Goal: Task Accomplishment & Management: Manage account settings

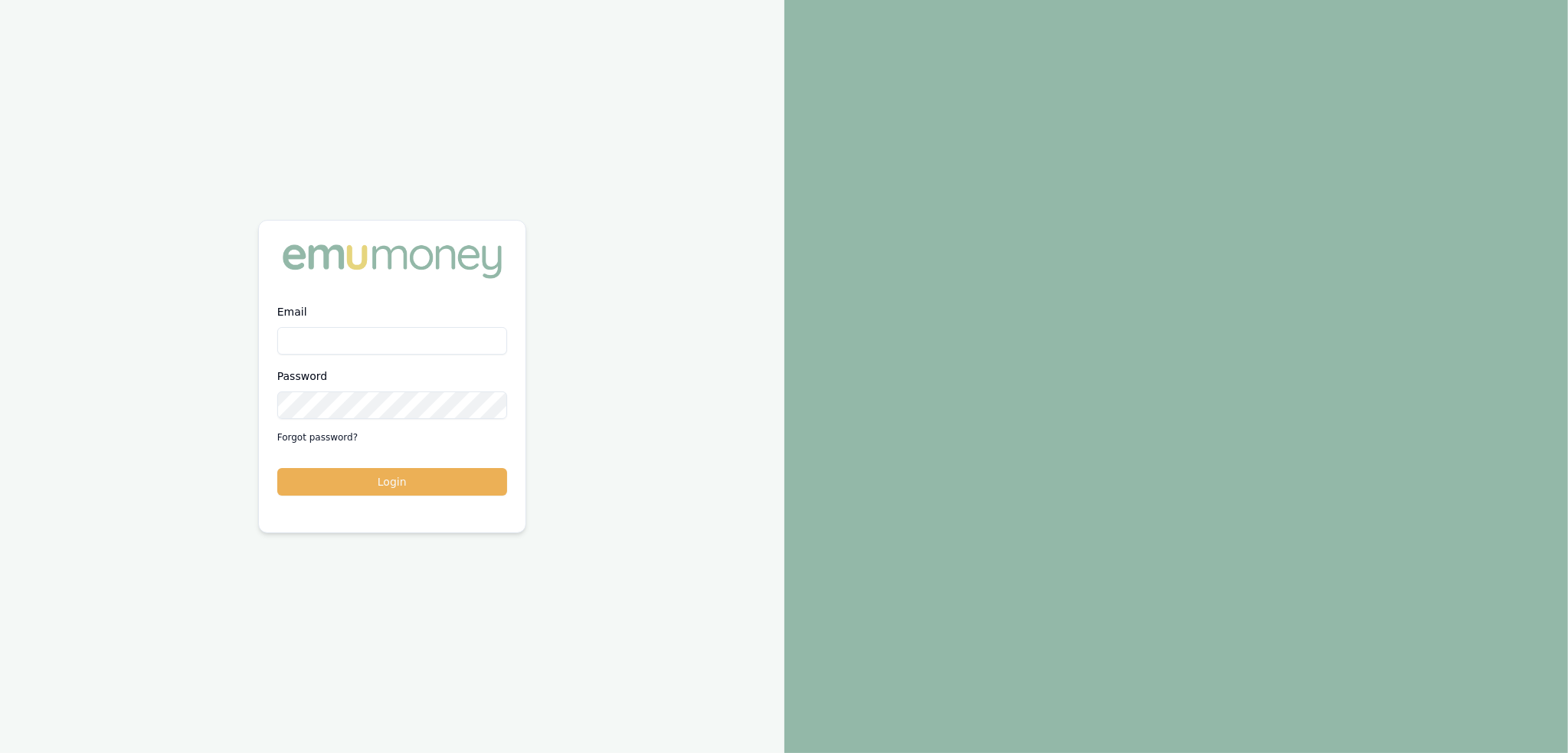
click at [467, 343] on input "Email" at bounding box center [392, 340] width 230 height 27
type input "[PERSON_NAME][EMAIL_ADDRESS][PERSON_NAME][DOMAIN_NAME]"
click at [429, 484] on button "Login" at bounding box center [392, 482] width 230 height 27
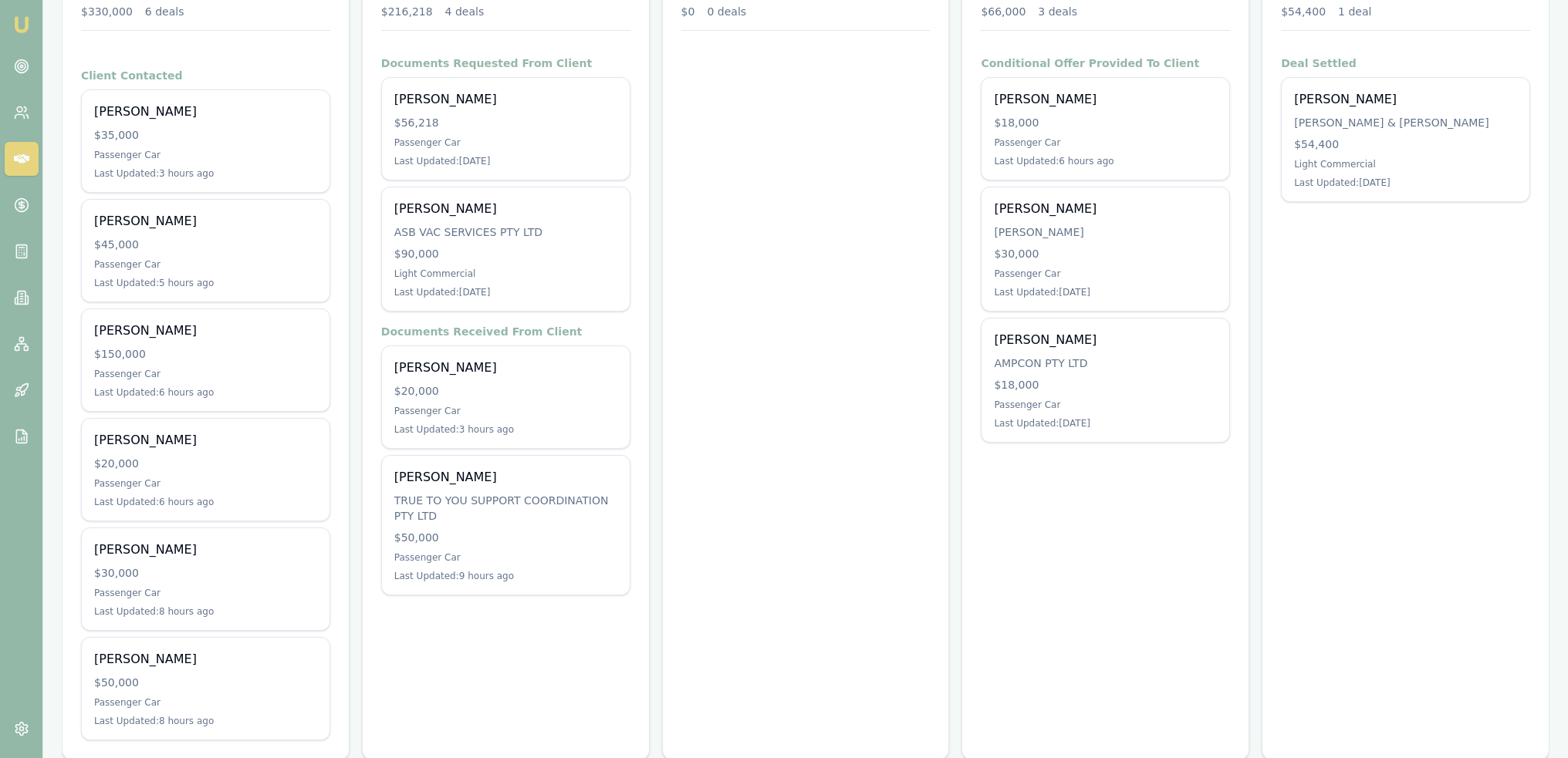
scroll to position [283, 0]
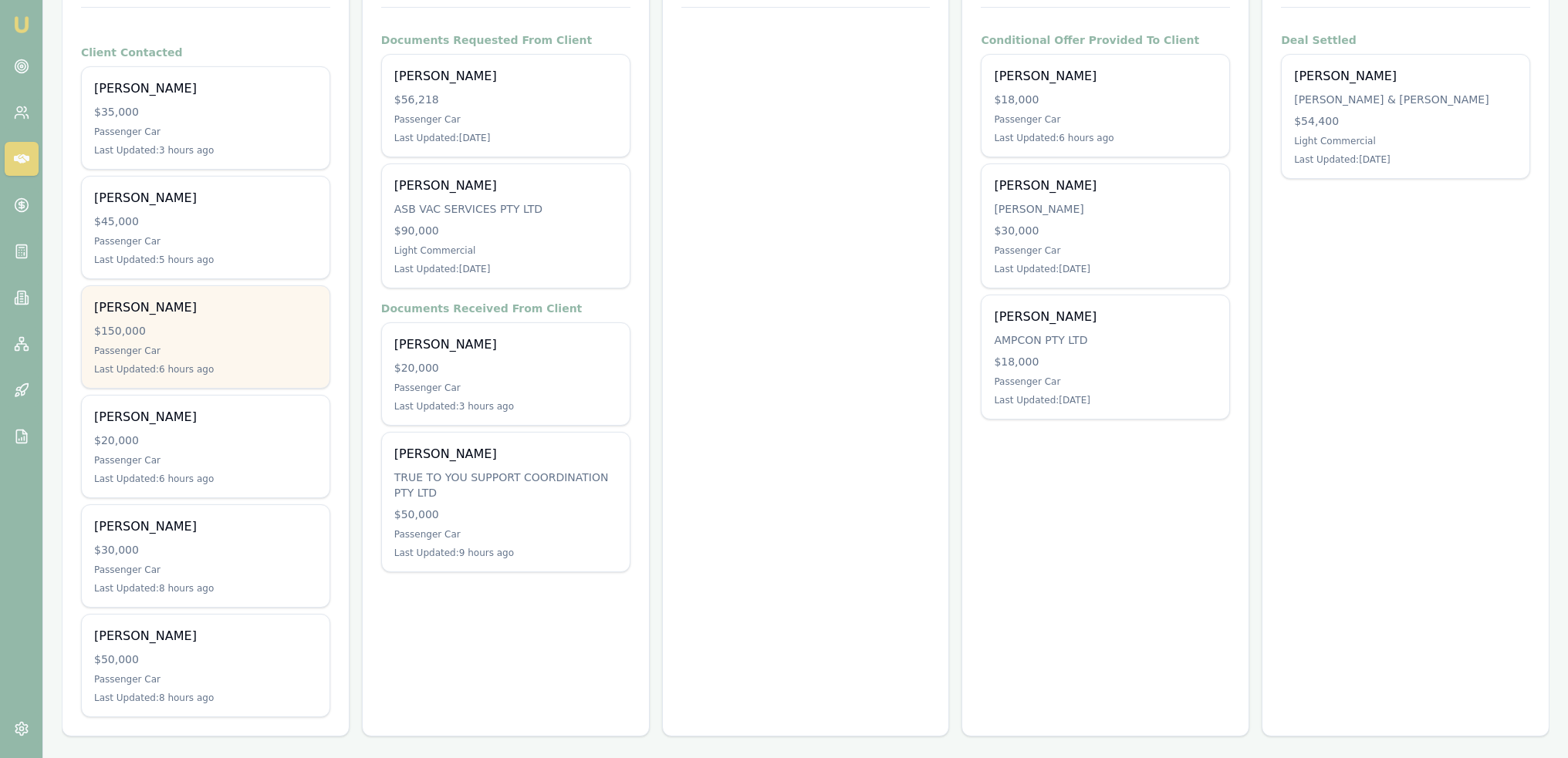
click at [204, 332] on div "$150,000" at bounding box center [206, 331] width 223 height 15
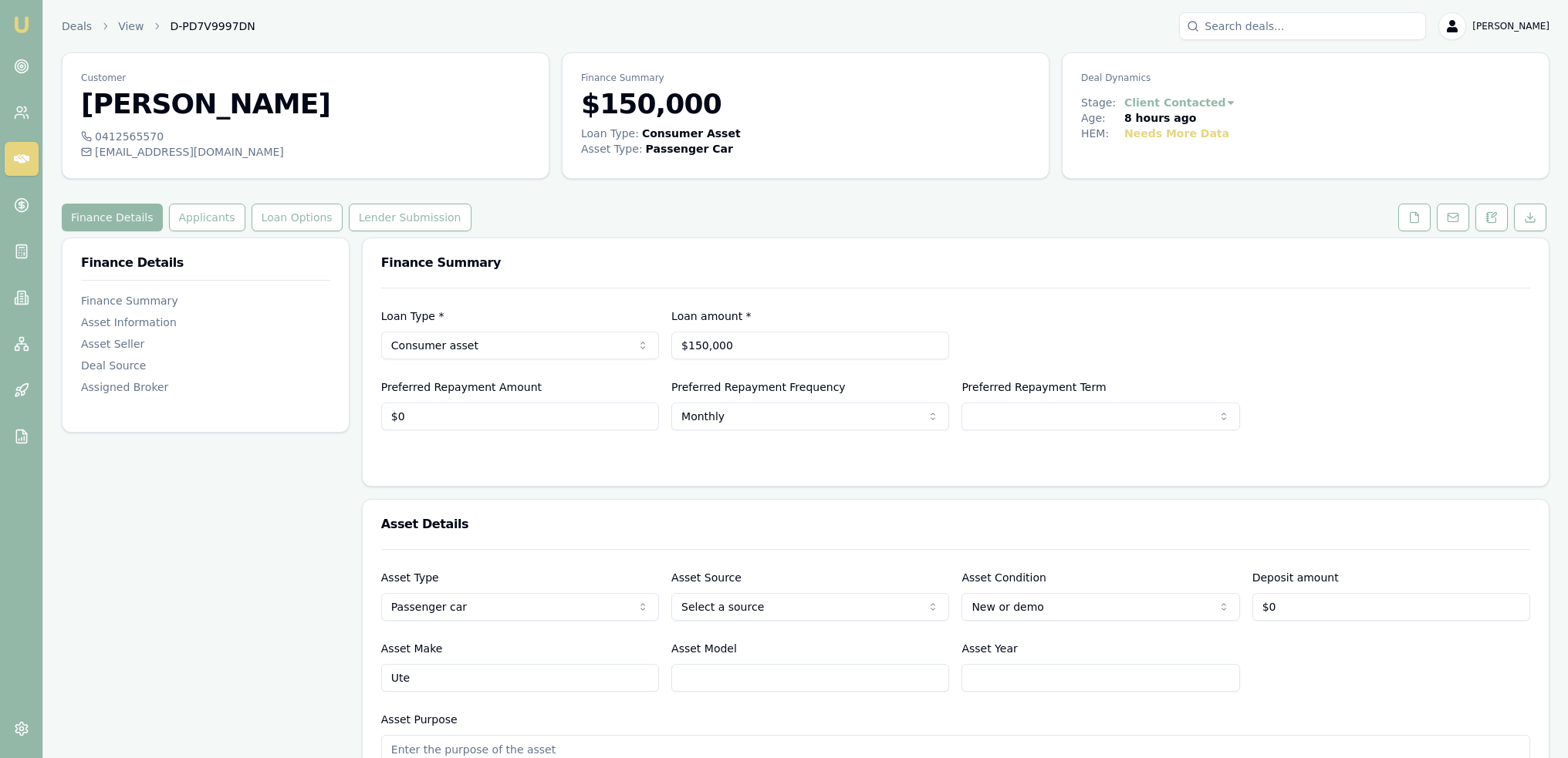
drag, startPoint x: 1489, startPoint y: 214, endPoint x: 1374, endPoint y: 321, distance: 157.1
click at [1490, 214] on icon at bounding box center [1491, 217] width 12 height 12
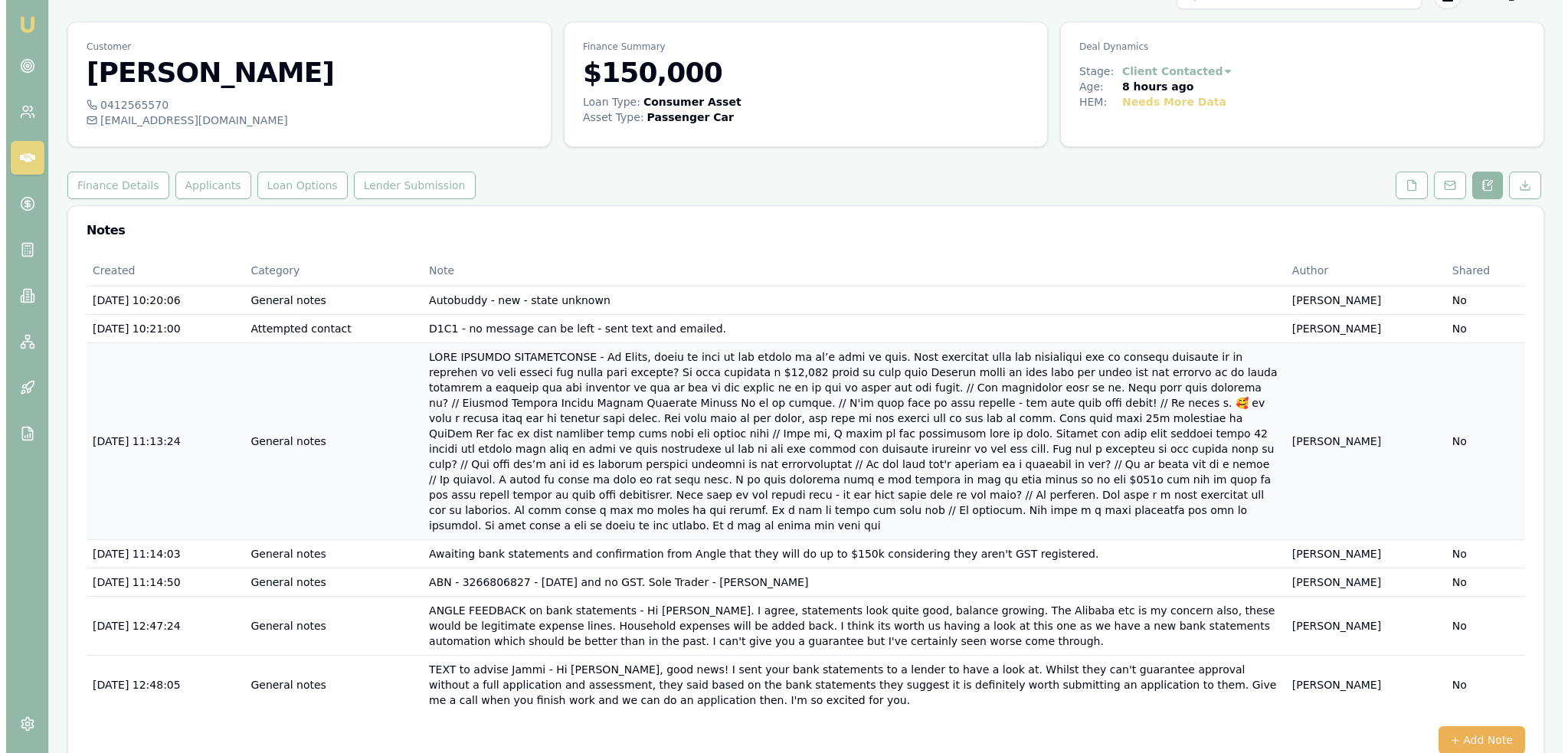
scroll to position [45, 0]
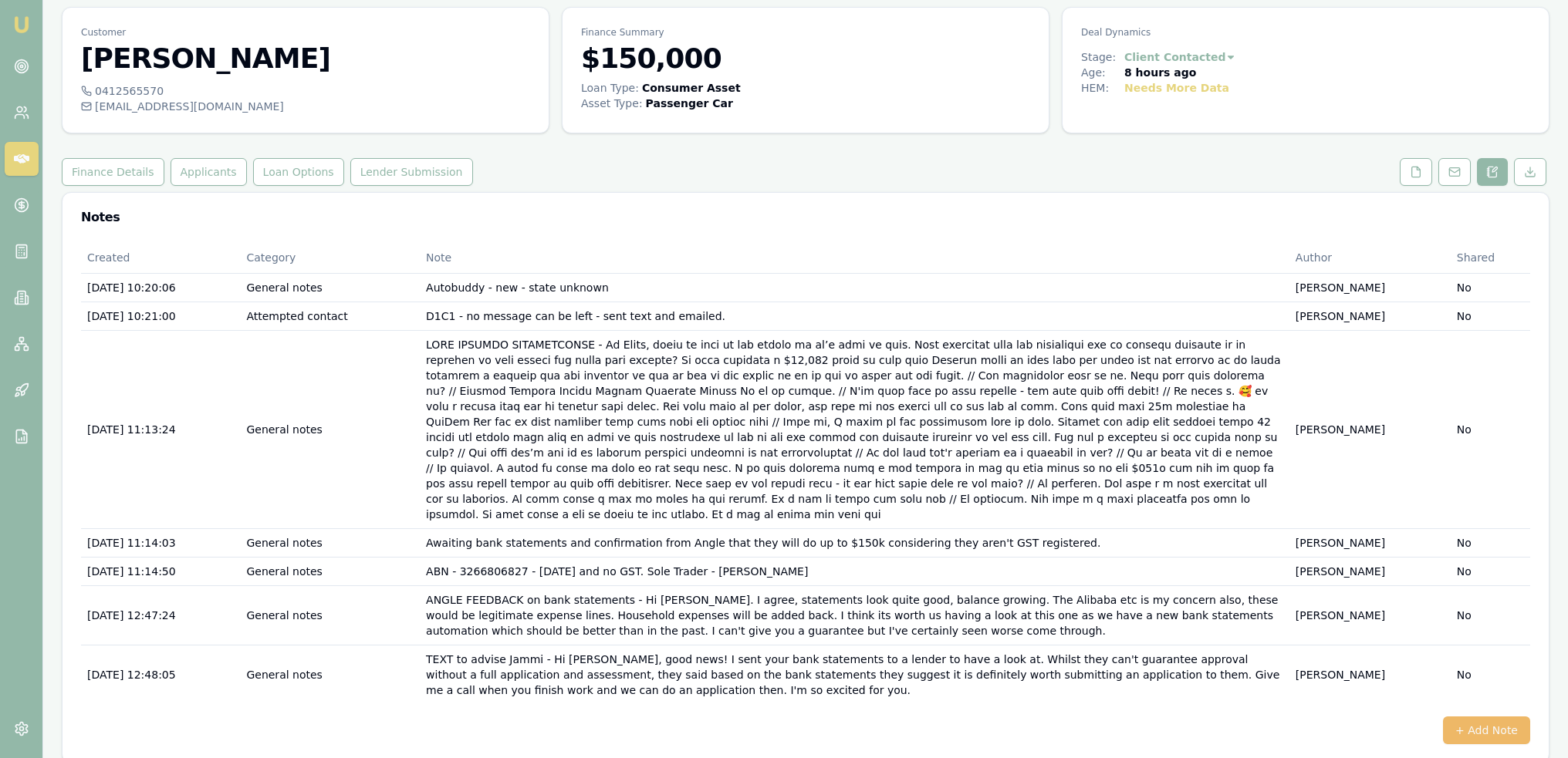
click at [1494, 716] on button "+ Add Note" at bounding box center [1487, 729] width 88 height 28
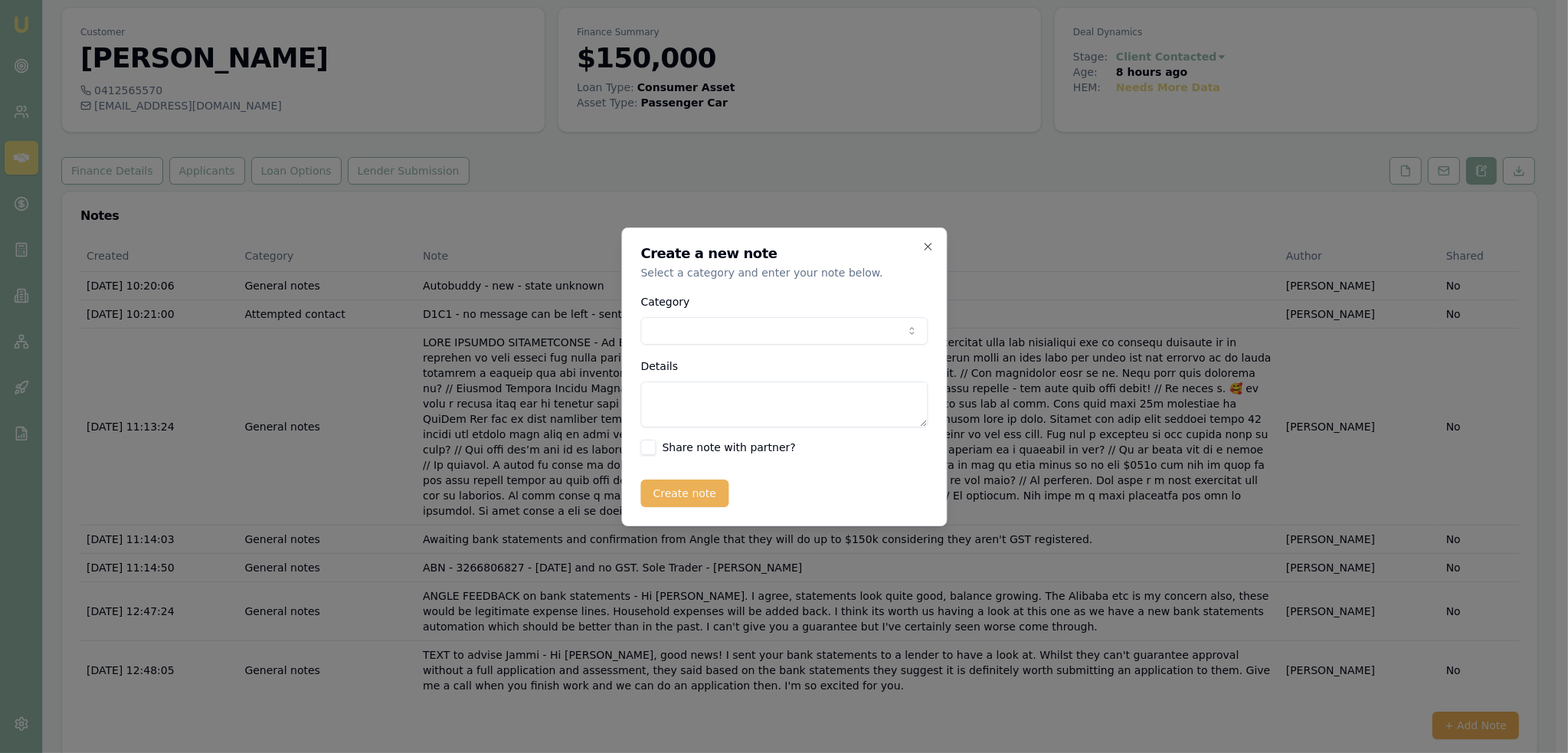
click at [731, 327] on body "Emu Broker Deals View D-PD7V9997DN Robyn Adams Toggle Menu Customer Jammi Smith…" at bounding box center [778, 331] width 1557 height 753
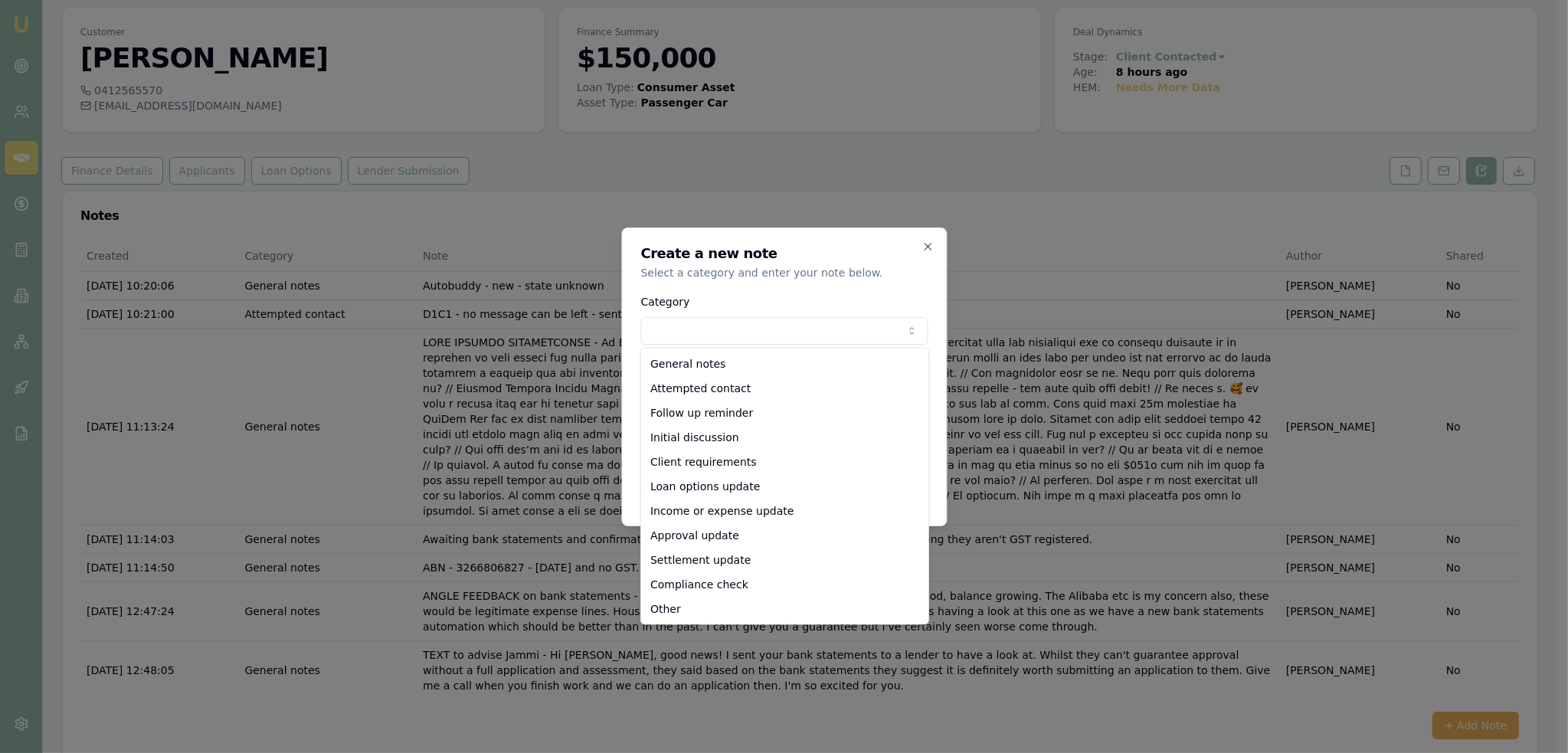
select select "ATTEMPTED_CONTACT"
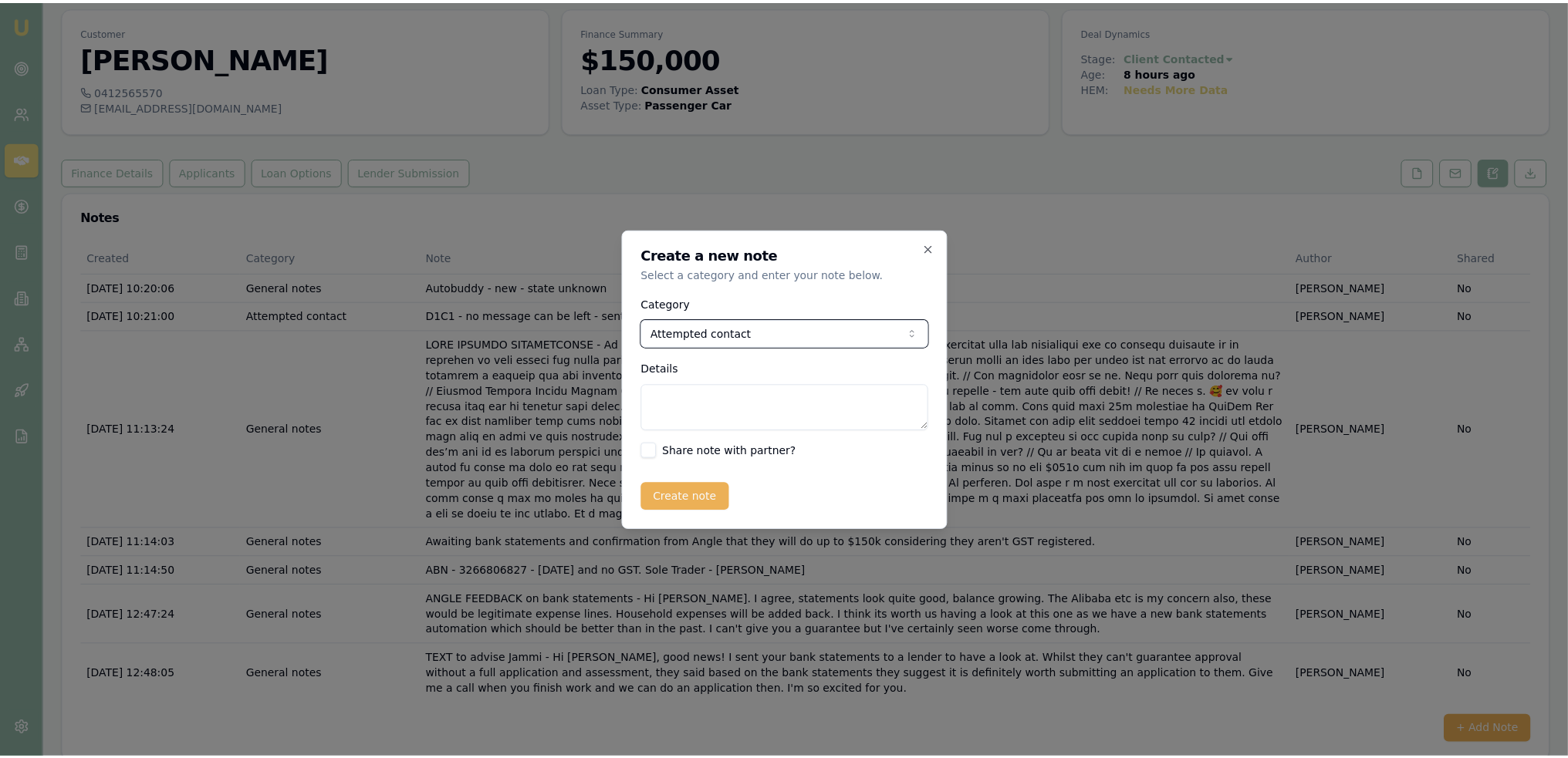
scroll to position [30, 0]
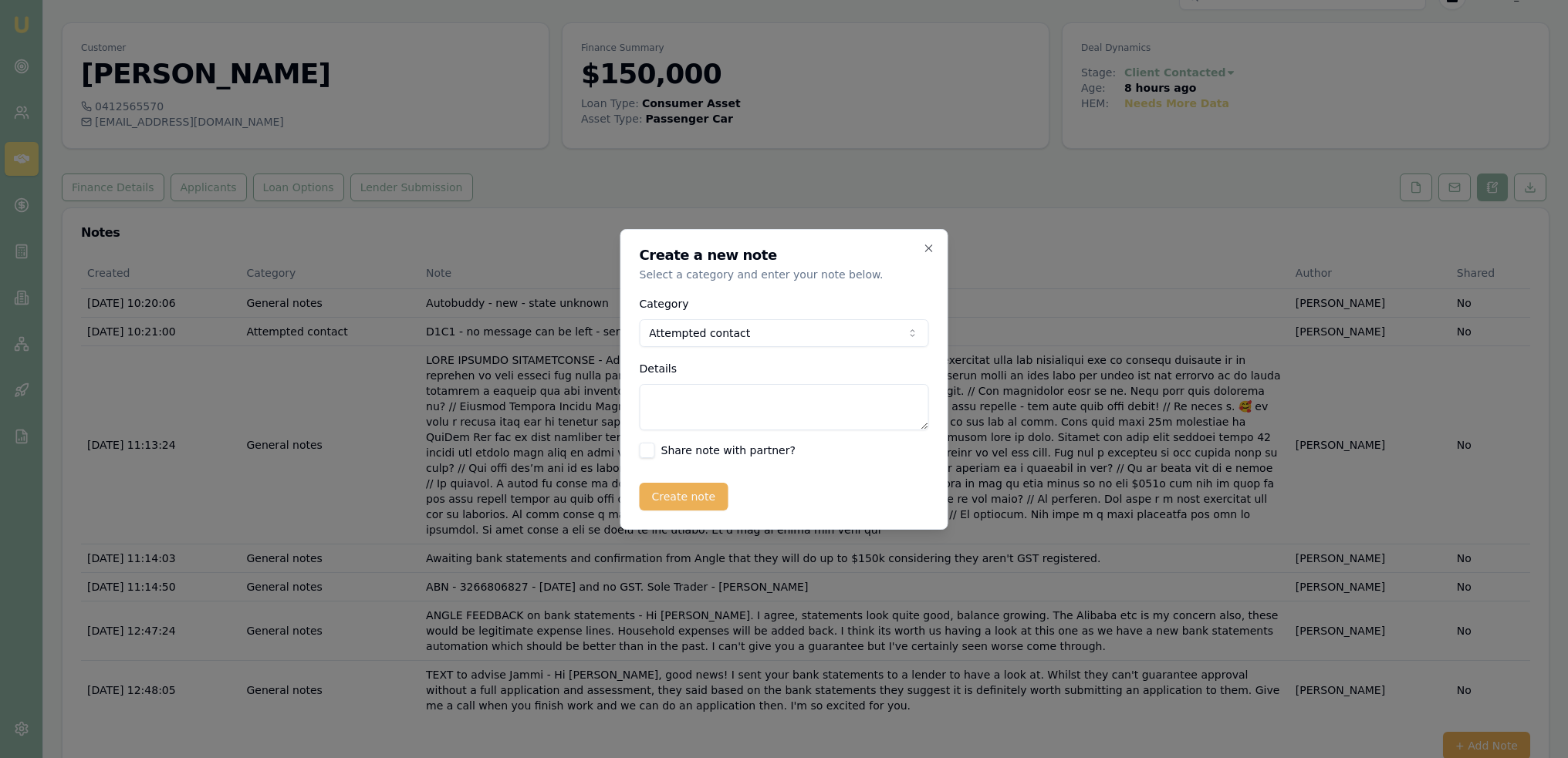
click at [697, 406] on textarea "Details" at bounding box center [784, 407] width 289 height 47
paste textarea "Hi Jammi, I called because I've been waiting for you call and thought maybe you…"
click at [873, 416] on textarea "Didn't receive a call from Jammi so called her before it got to late - no messa…" at bounding box center [784, 407] width 289 height 47
type textarea "Didn't receive a call from Jammi so called her before it got to late - no messa…"
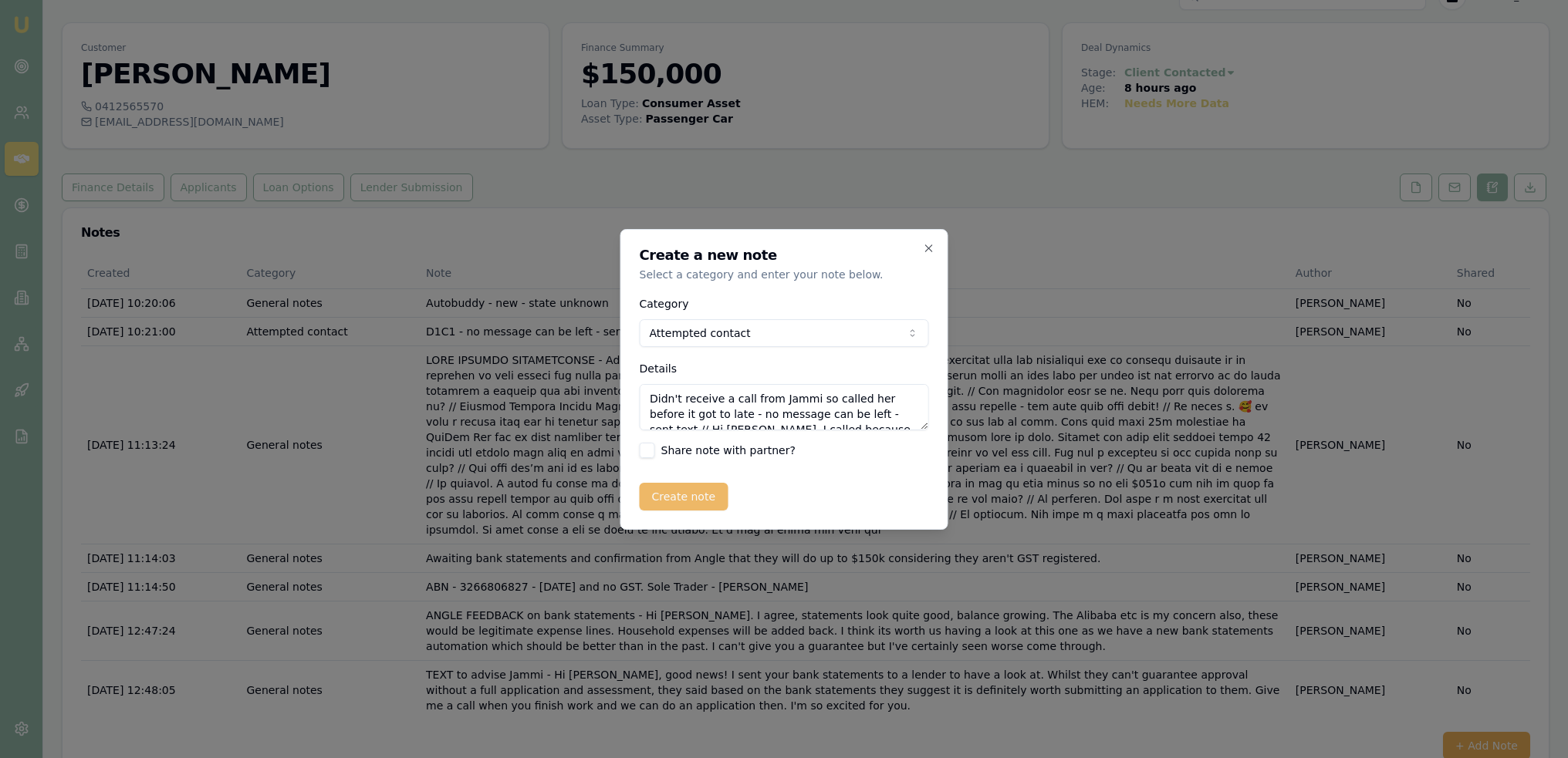
click at [668, 495] on button "Create note" at bounding box center [683, 496] width 88 height 28
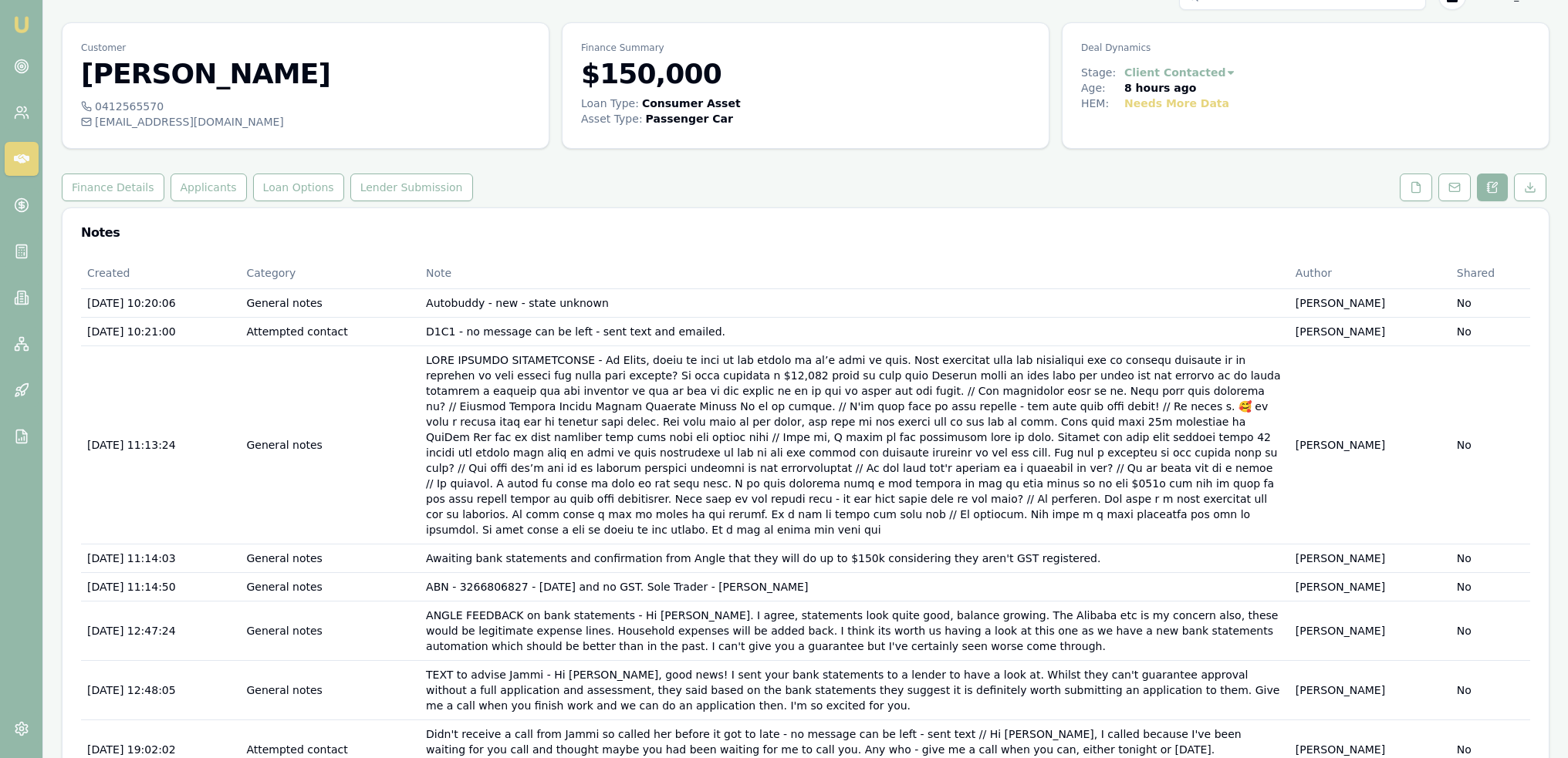
drag, startPoint x: 15, startPoint y: 27, endPoint x: 59, endPoint y: 11, distance: 46.8
click at [15, 27] on img at bounding box center [21, 24] width 18 height 18
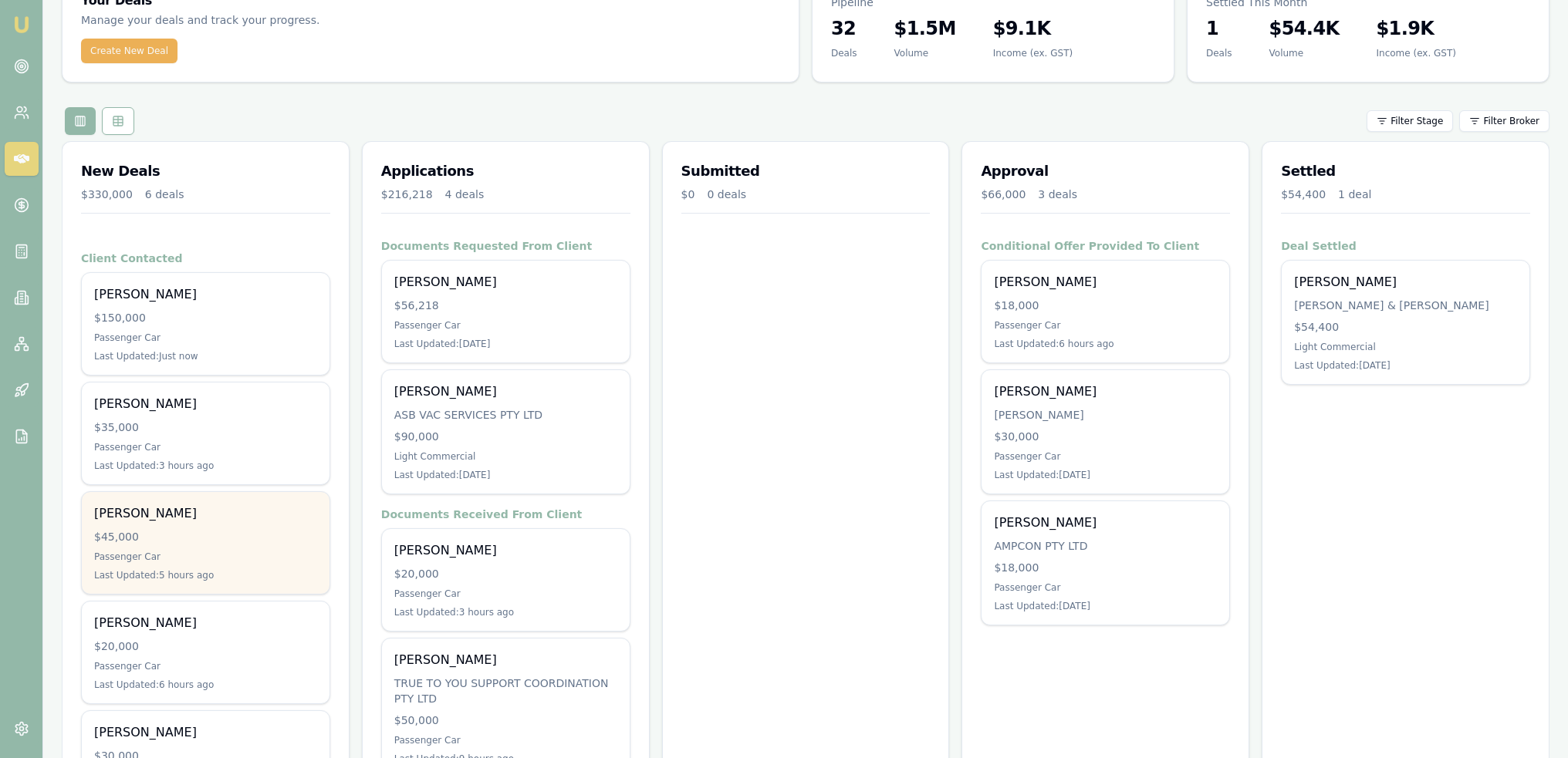
scroll to position [283, 0]
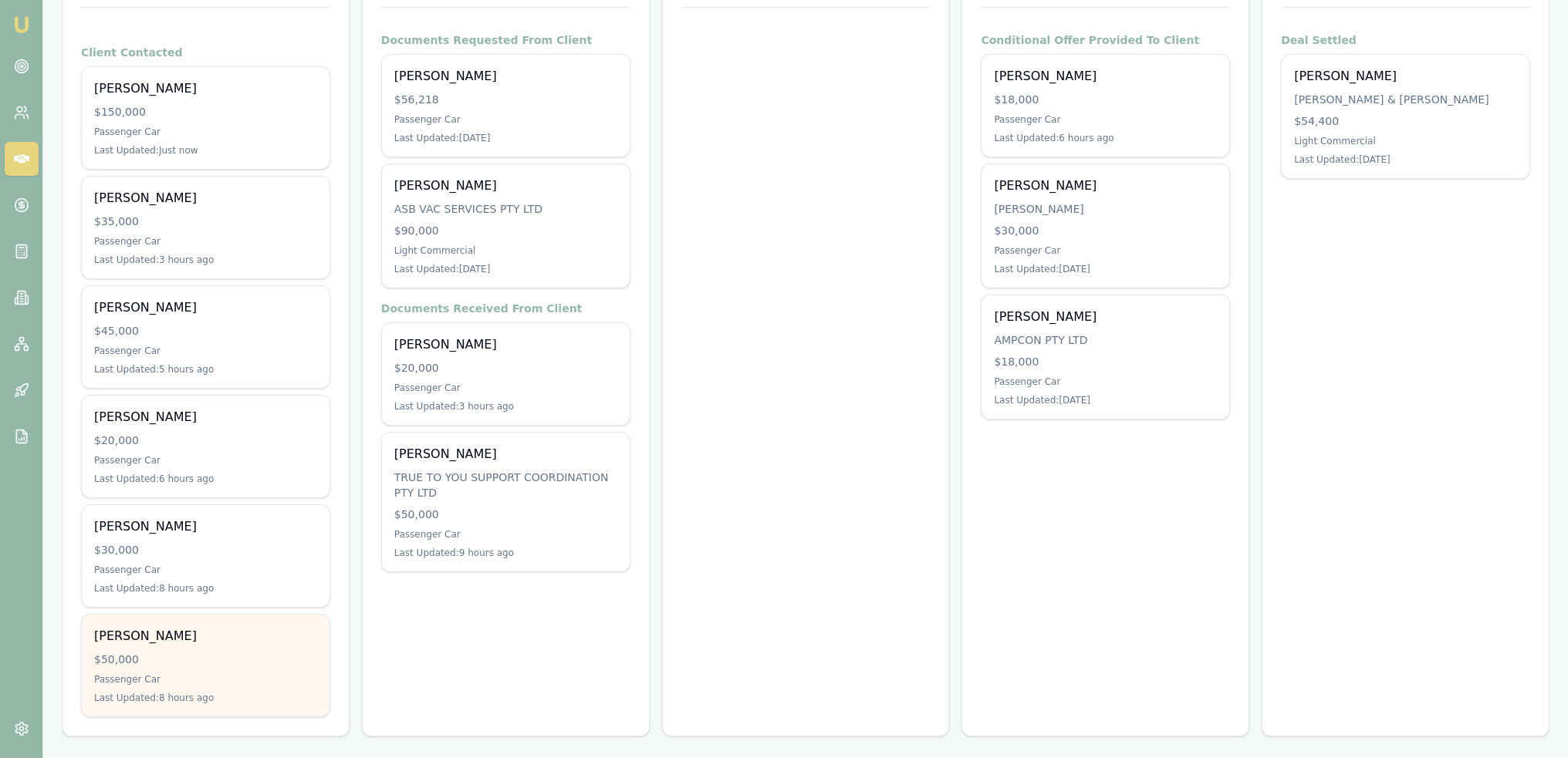
click at [213, 678] on div "Passenger Car" at bounding box center [206, 679] width 223 height 12
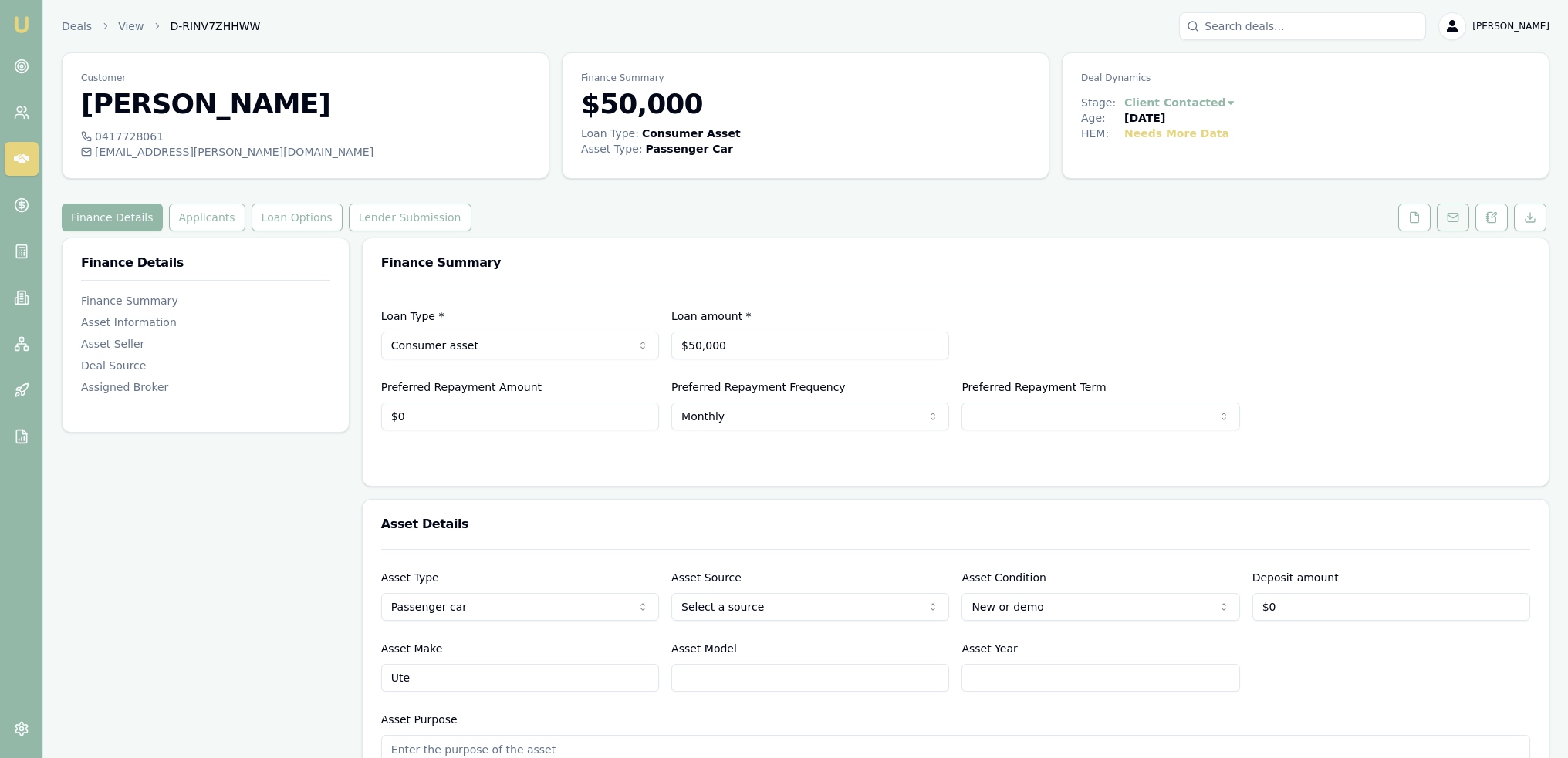
drag, startPoint x: 1489, startPoint y: 219, endPoint x: 1469, endPoint y: 226, distance: 21.2
click at [1489, 219] on icon at bounding box center [1487, 219] width 2 height 0
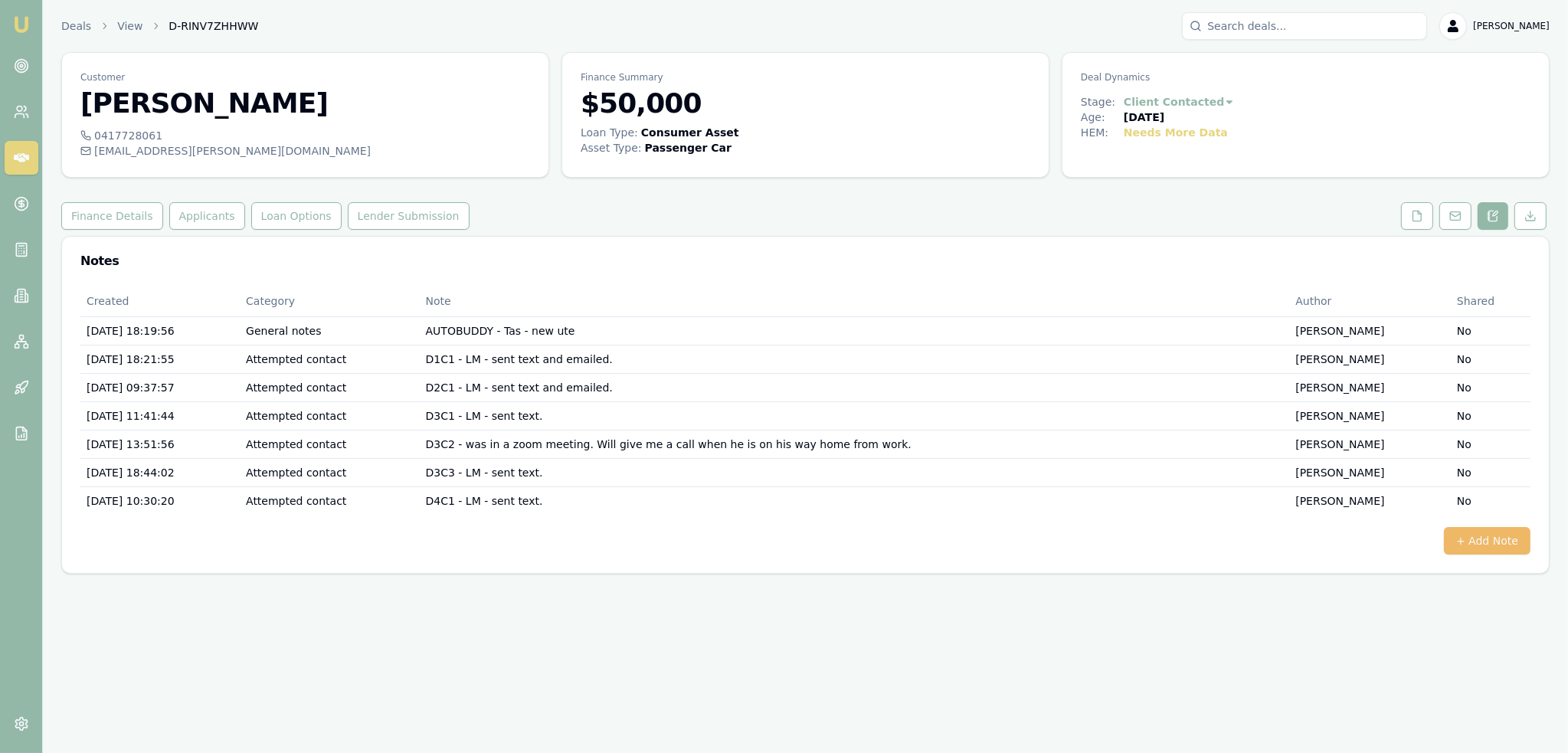
click at [1499, 551] on button "+ Add Note" at bounding box center [1488, 540] width 87 height 27
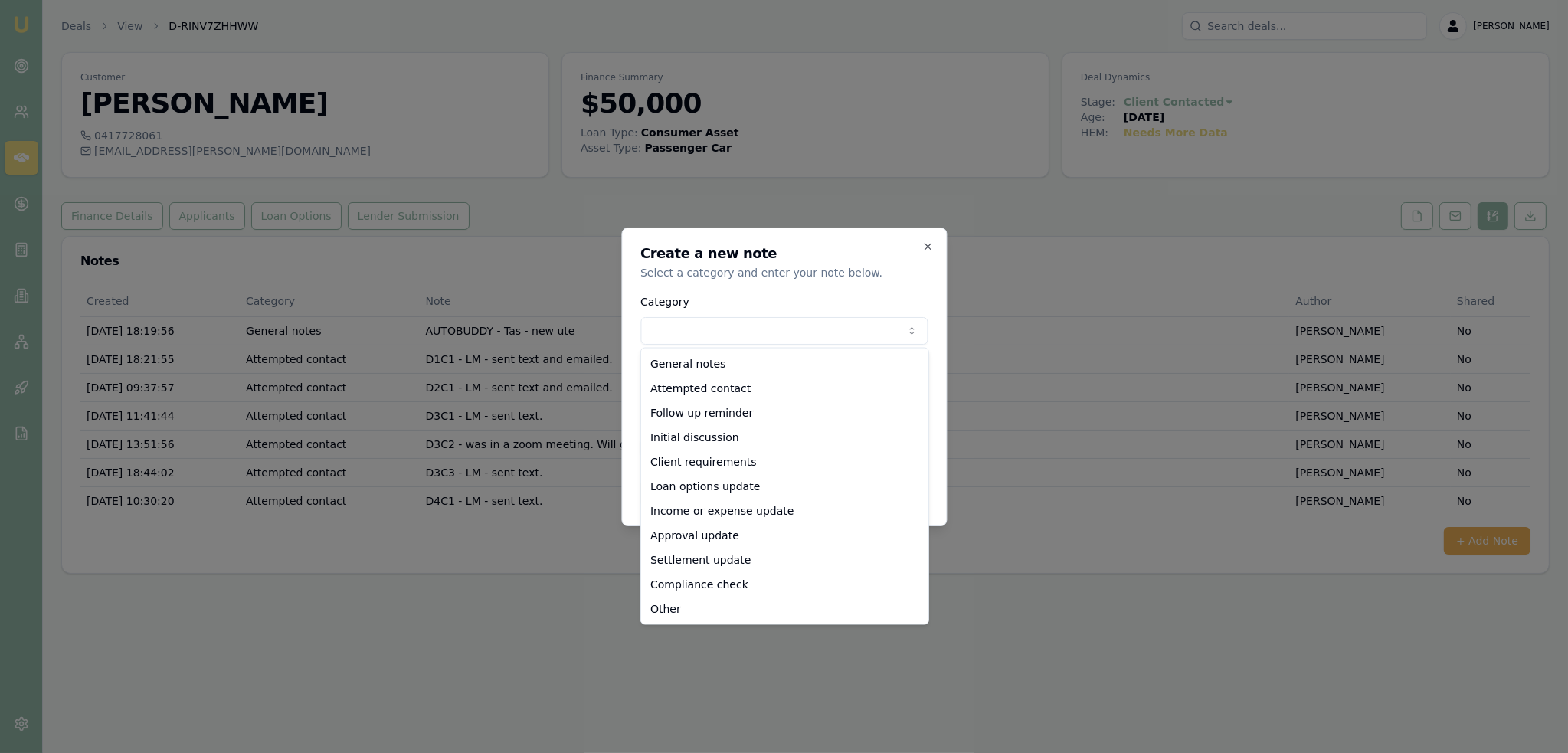
click at [788, 327] on body "Emu Broker Deals View D-RINV7ZHHWW Robyn Adams Toggle Menu Customer Ben Harris …" at bounding box center [784, 376] width 1568 height 753
select select "ATTEMPTED_CONTACT"
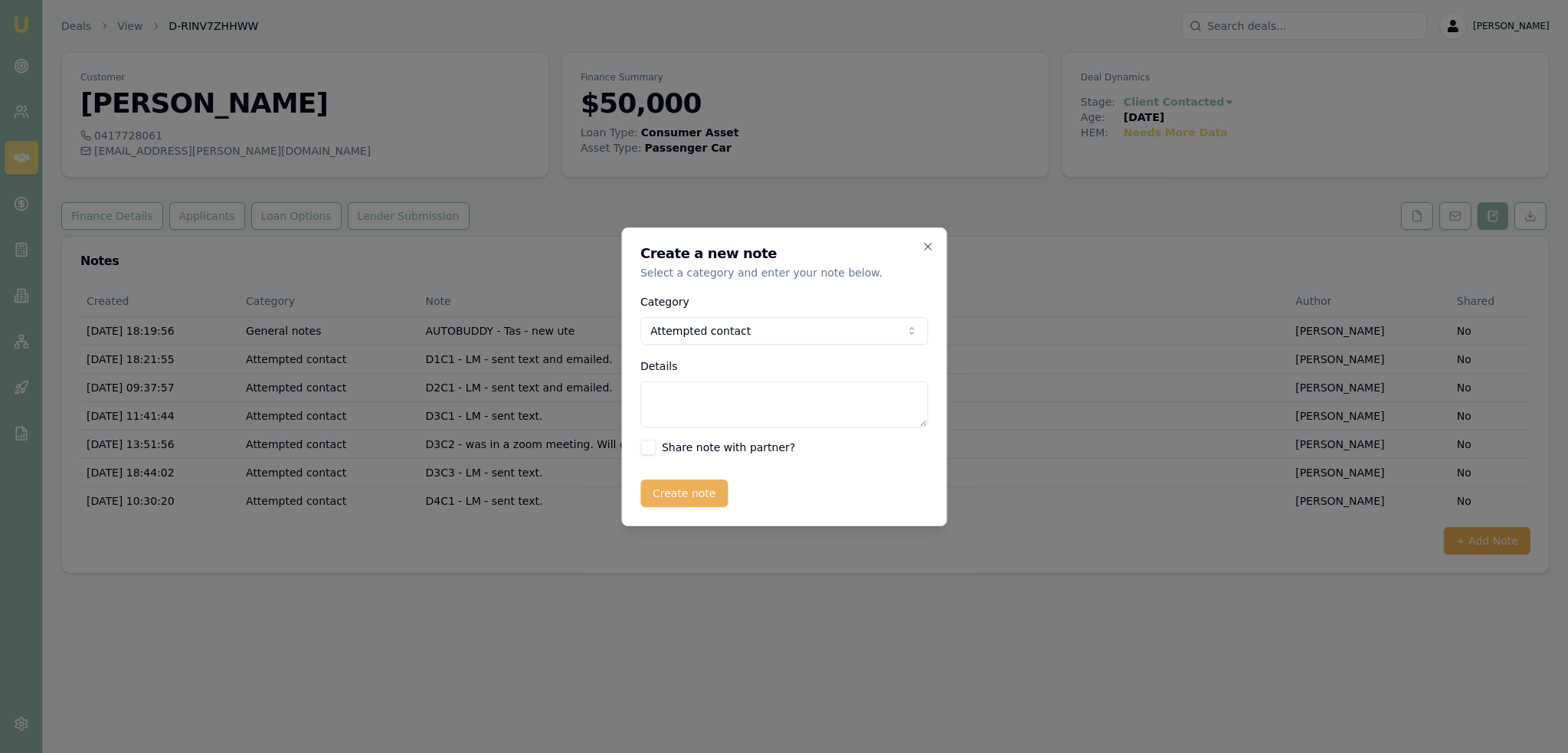
click at [671, 410] on textarea "Details" at bounding box center [784, 404] width 287 height 46
type textarea "D4C2 - VM - no message left."
click at [691, 493] on button "Create note" at bounding box center [684, 493] width 88 height 27
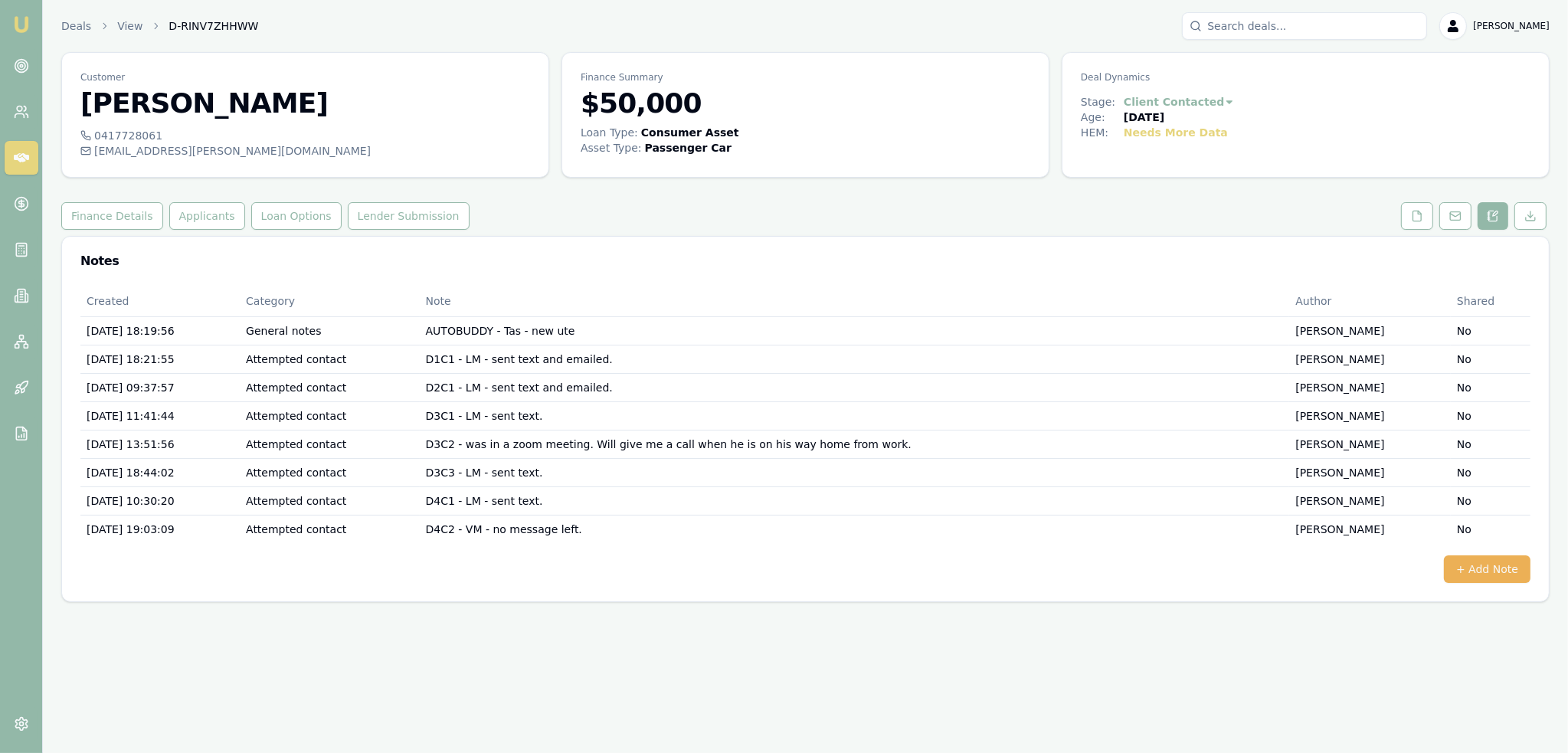
drag, startPoint x: 26, startPoint y: 18, endPoint x: 59, endPoint y: 24, distance: 33.5
click at [26, 18] on img at bounding box center [21, 24] width 18 height 18
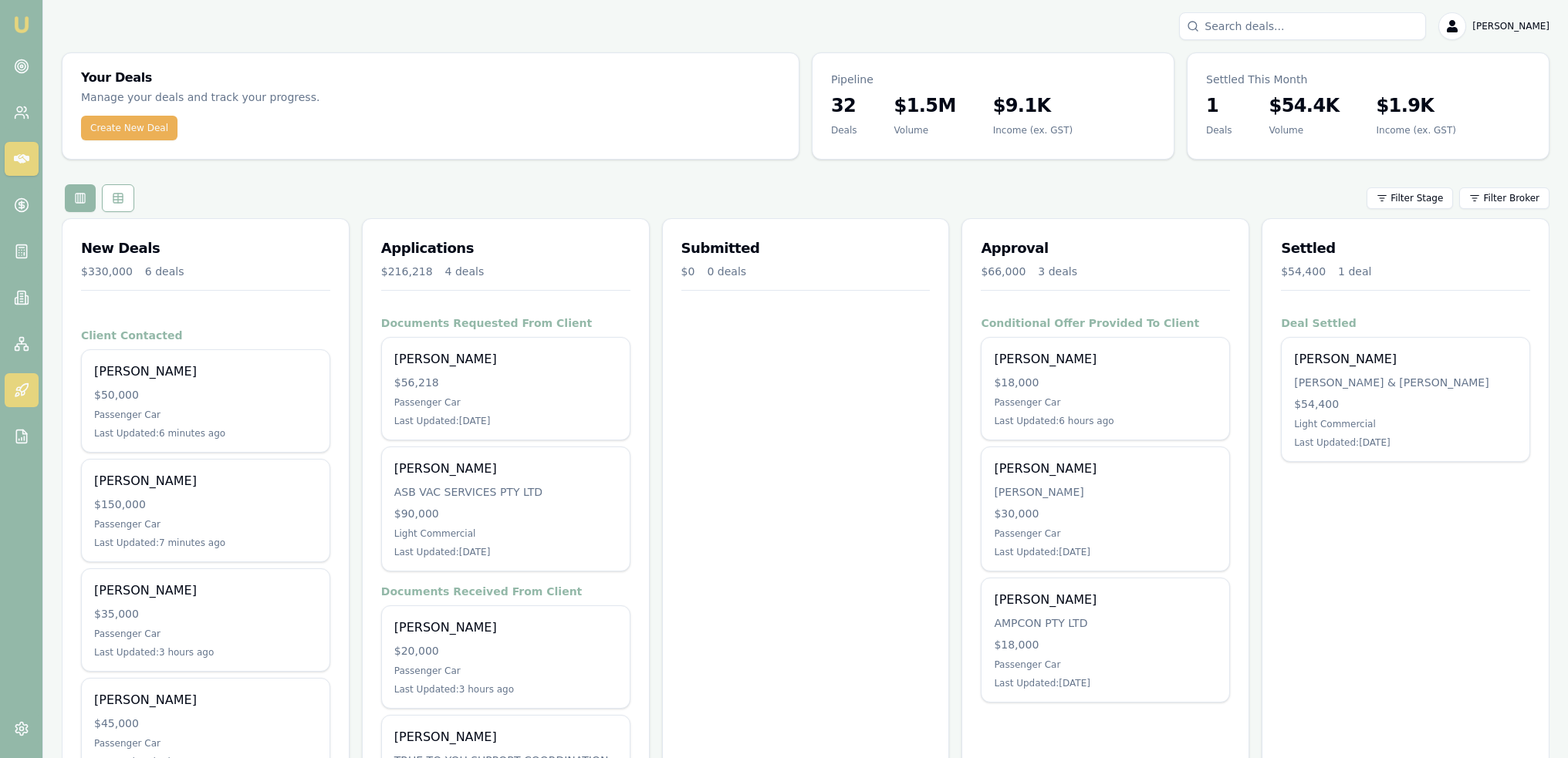
click at [27, 391] on icon at bounding box center [22, 390] width 15 height 15
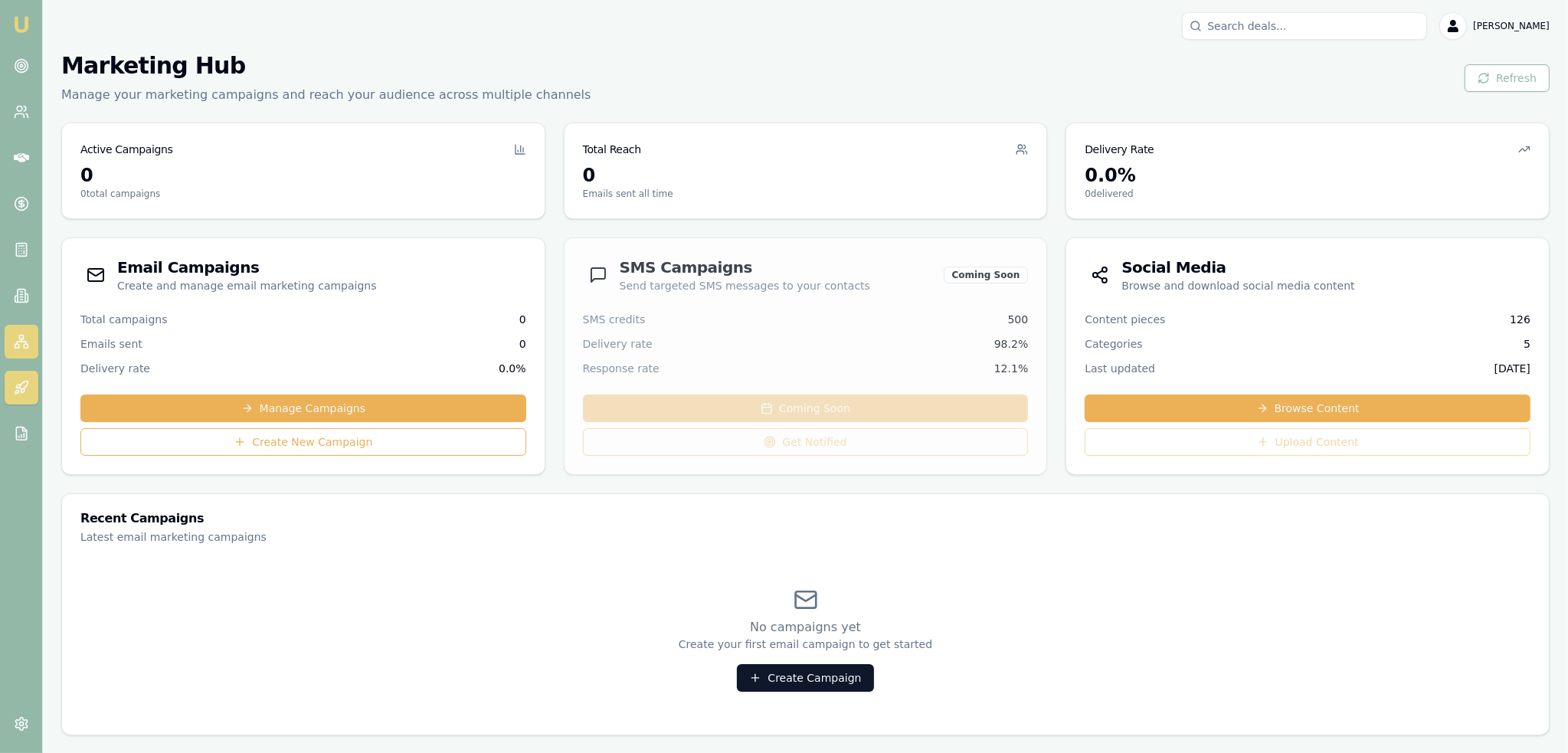
click at [18, 342] on icon at bounding box center [22, 343] width 9 height 2
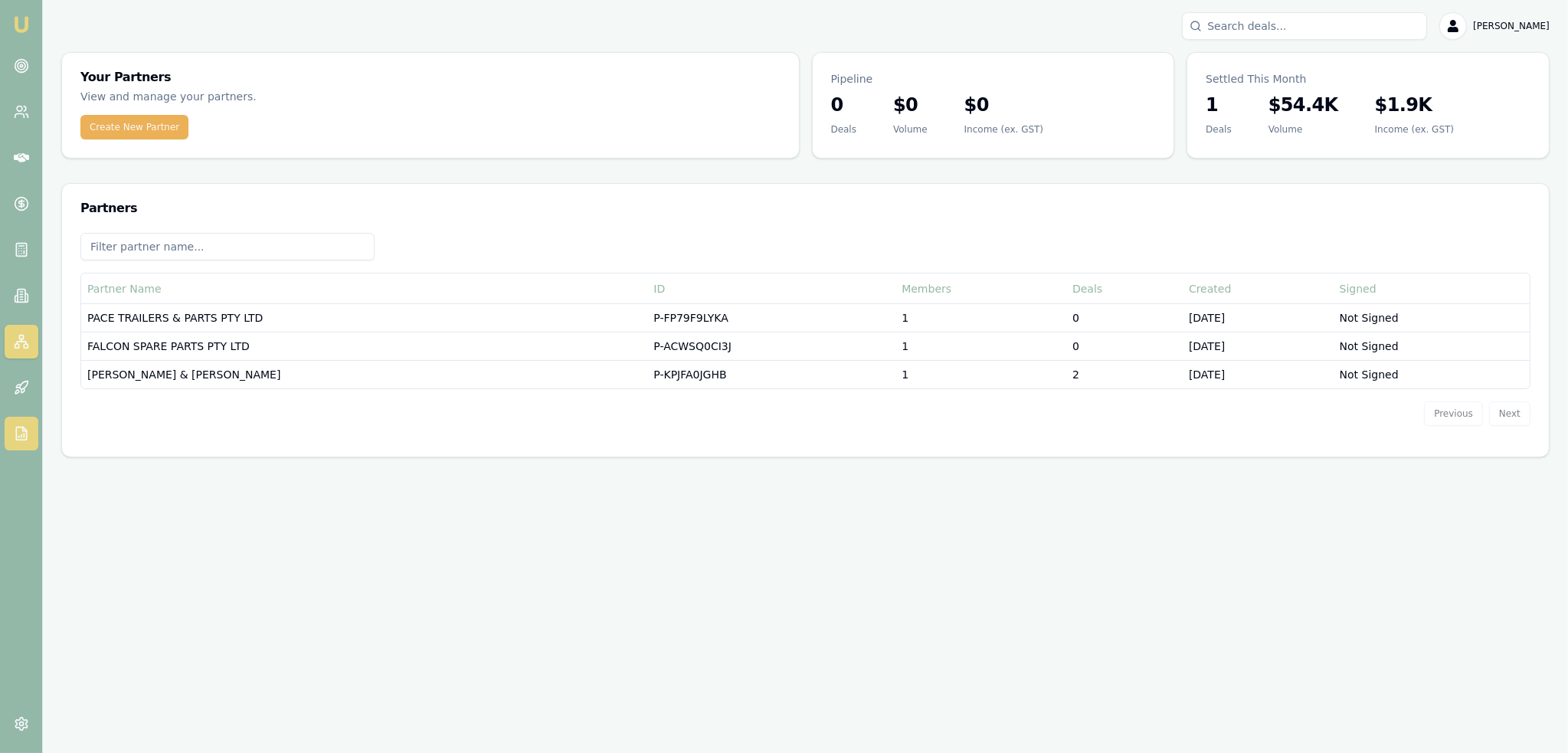
click at [23, 429] on icon at bounding box center [22, 434] width 15 height 15
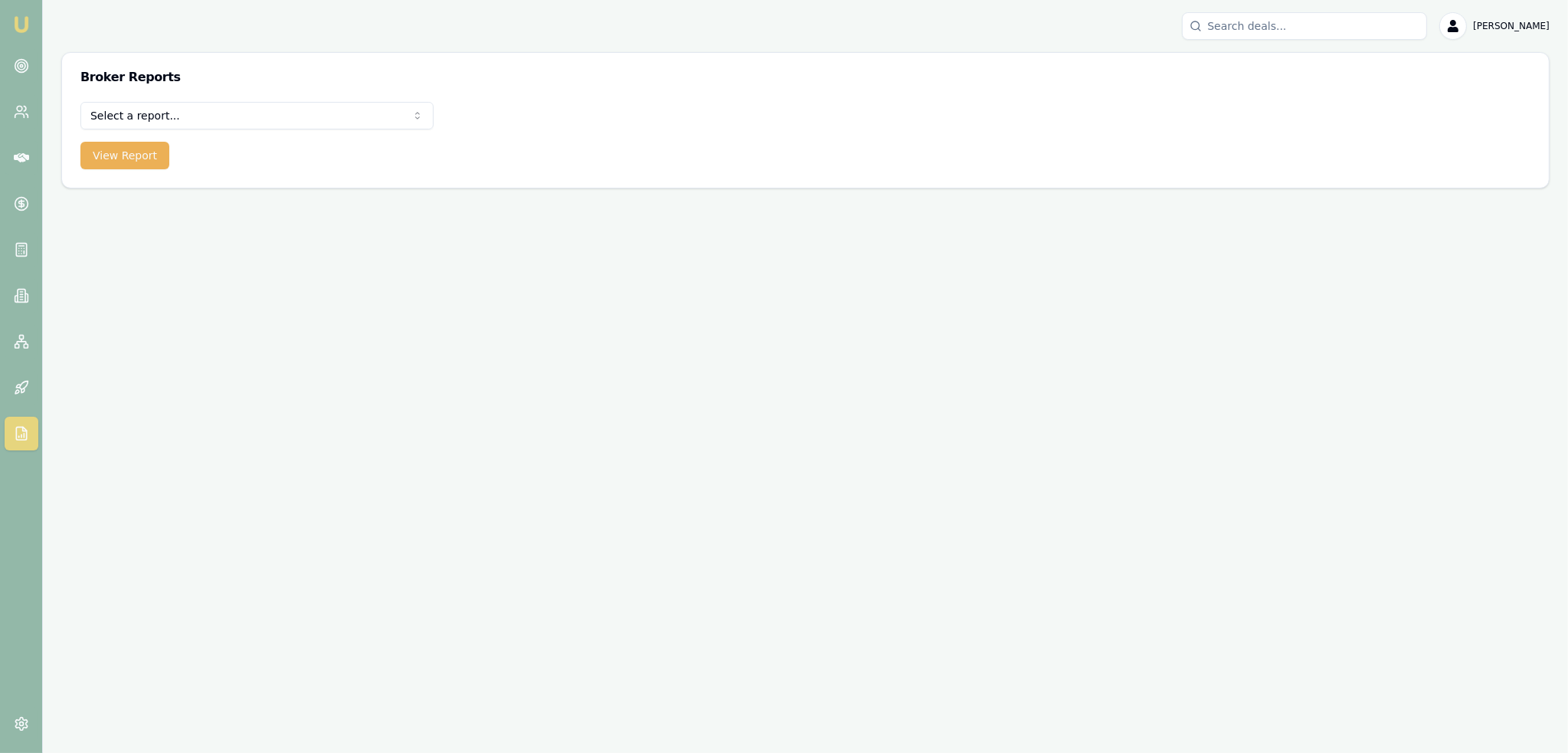
click at [221, 112] on html "Emu Broker Robyn Adams Toggle Menu Broker Reports Select a report... All Deals …" at bounding box center [784, 376] width 1568 height 753
click at [128, 154] on button "View Report" at bounding box center [125, 155] width 89 height 27
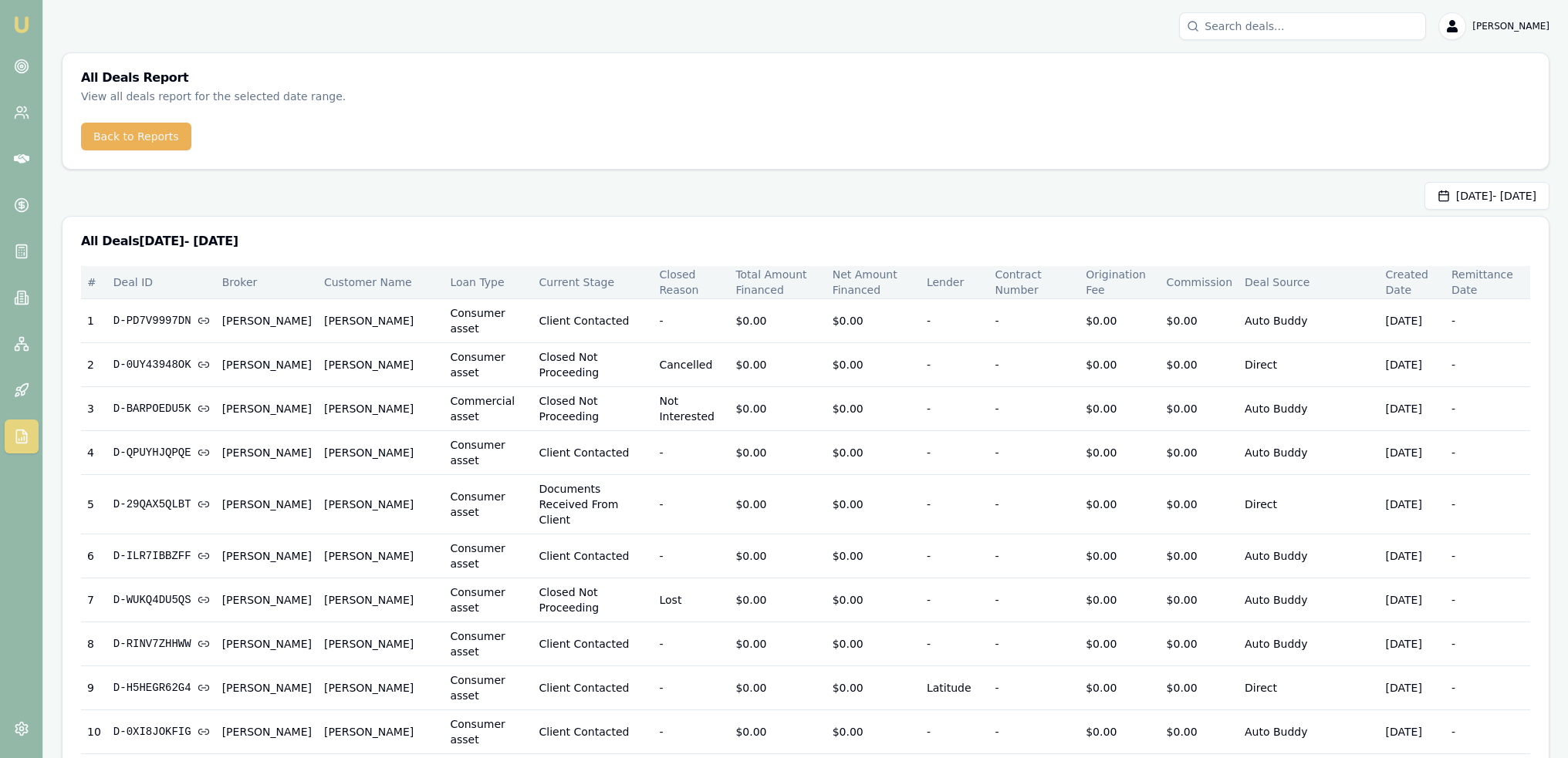
click at [1319, 285] on th "Deal Source" at bounding box center [1309, 282] width 141 height 33
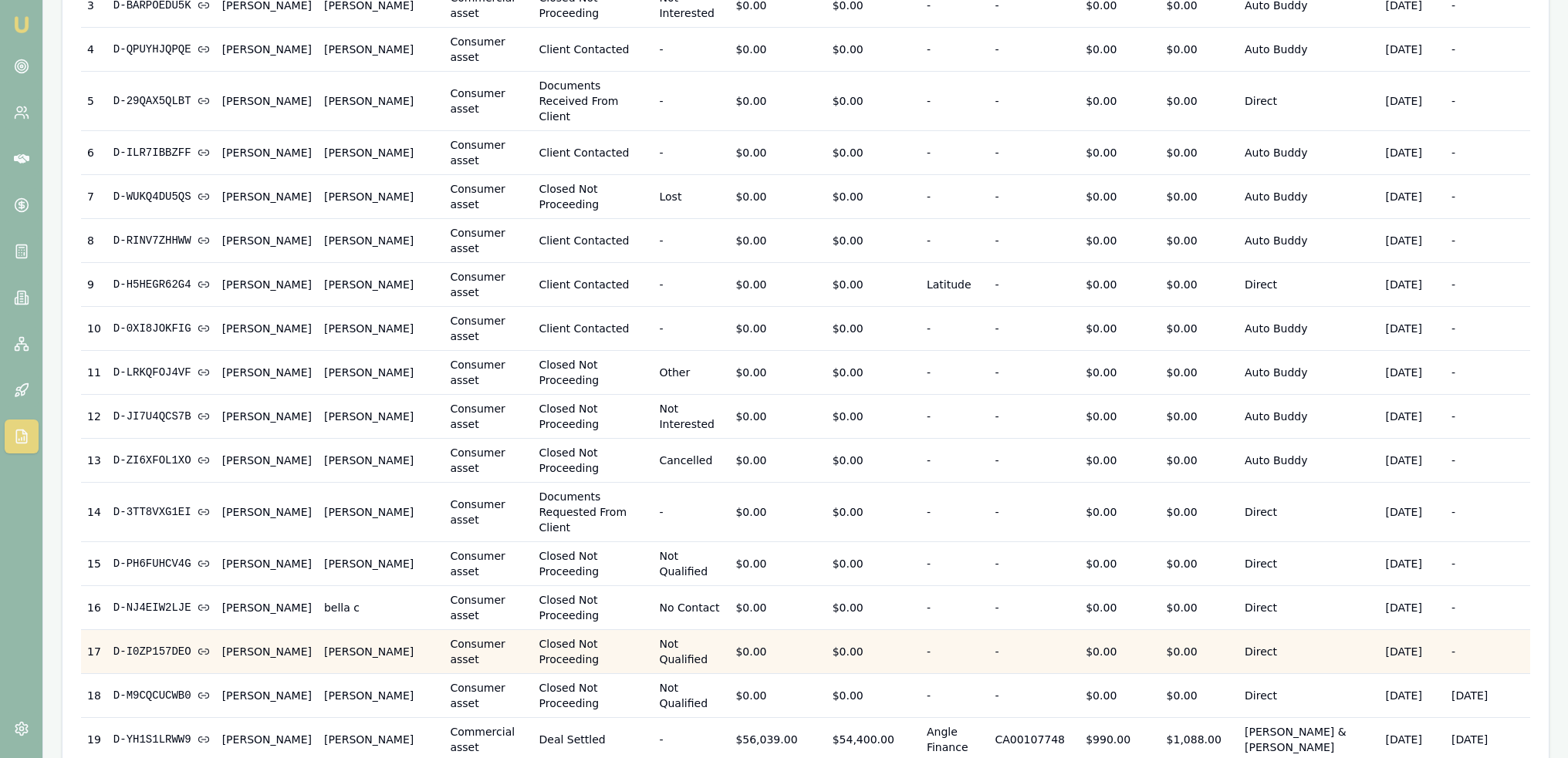
scroll to position [540, 0]
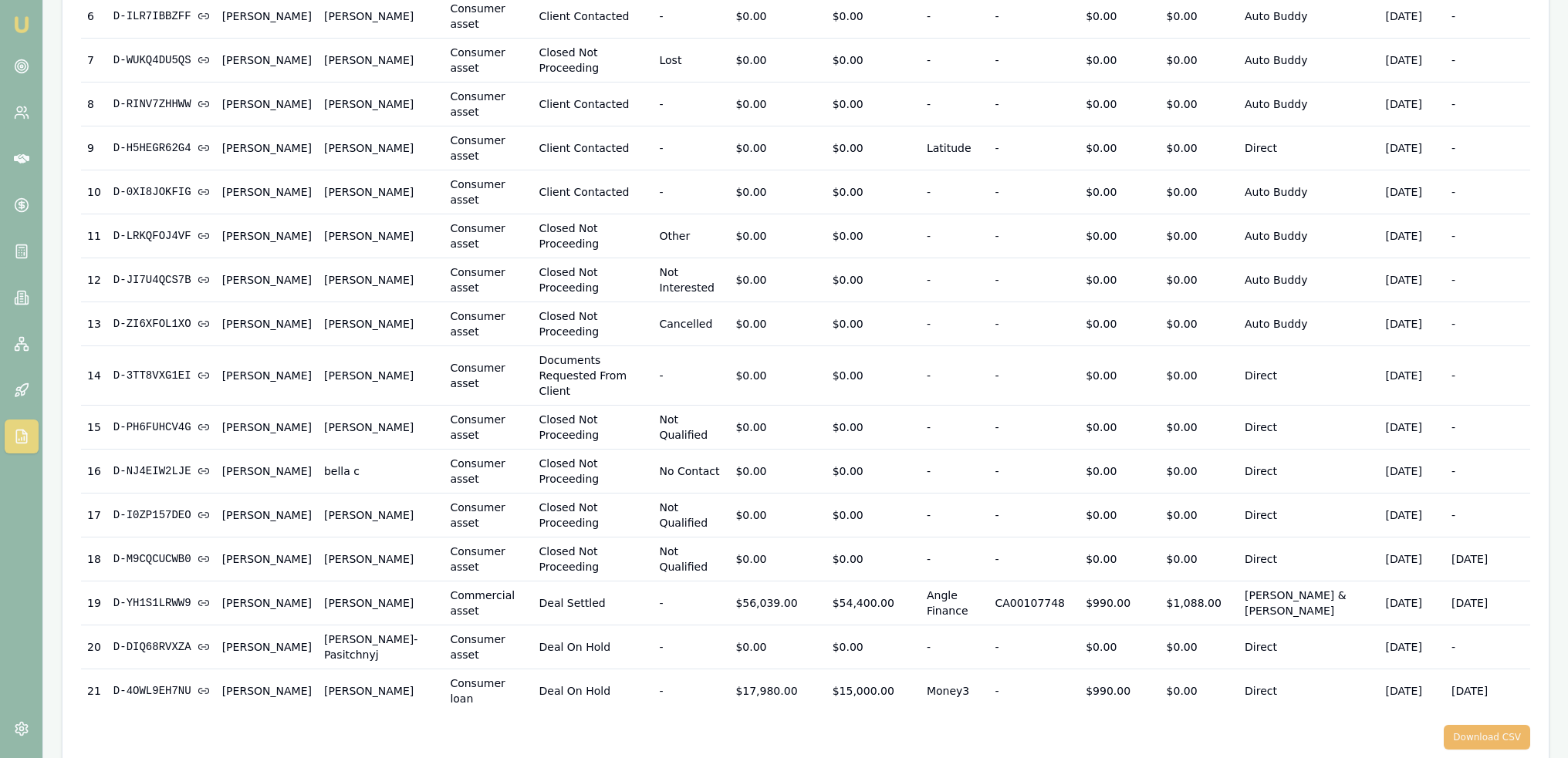
drag, startPoint x: 1477, startPoint y: 703, endPoint x: 1458, endPoint y: 706, distance: 19.2
click at [1478, 725] on button "Download CSV" at bounding box center [1486, 737] width 87 height 25
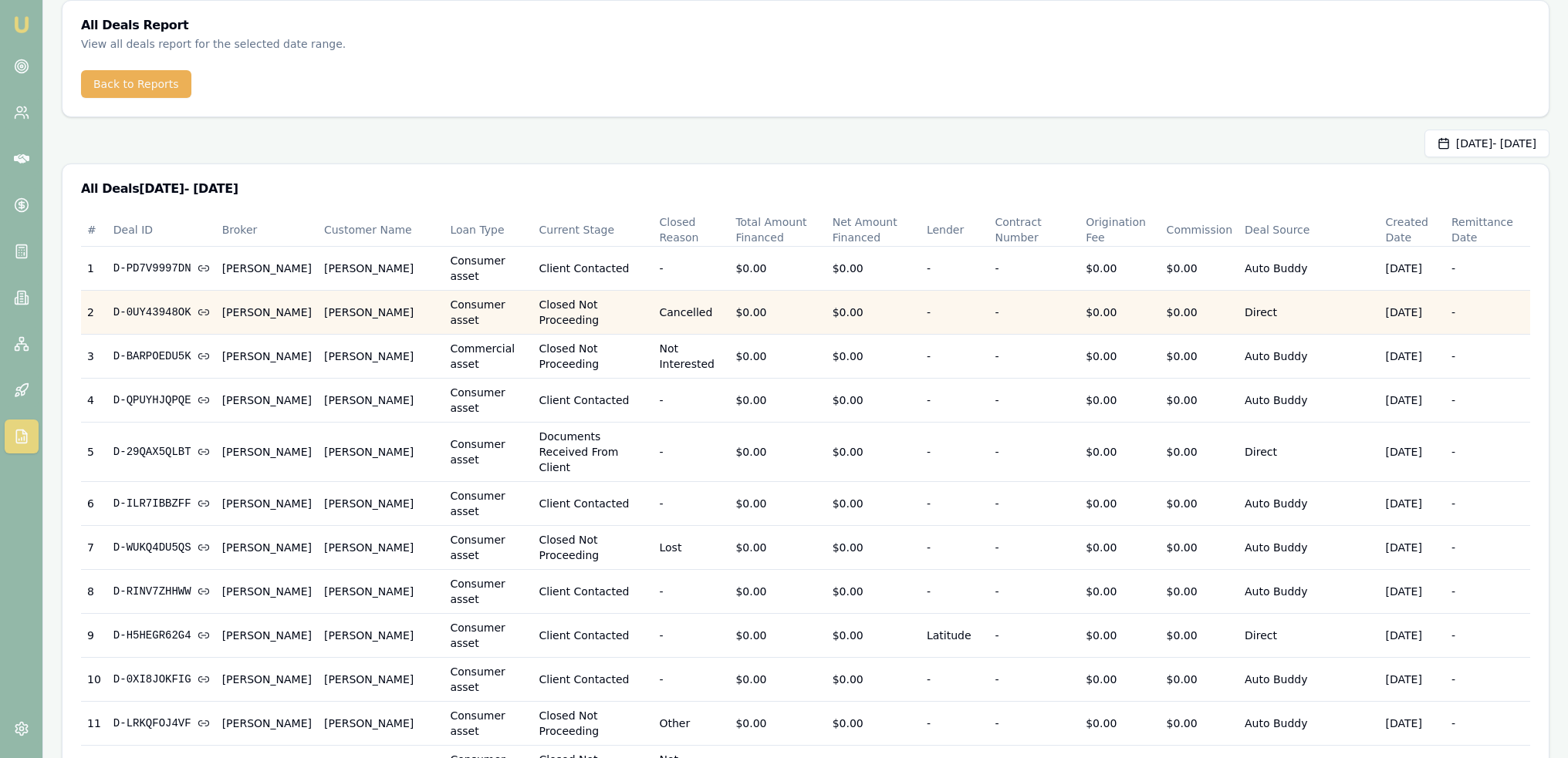
scroll to position [77, 0]
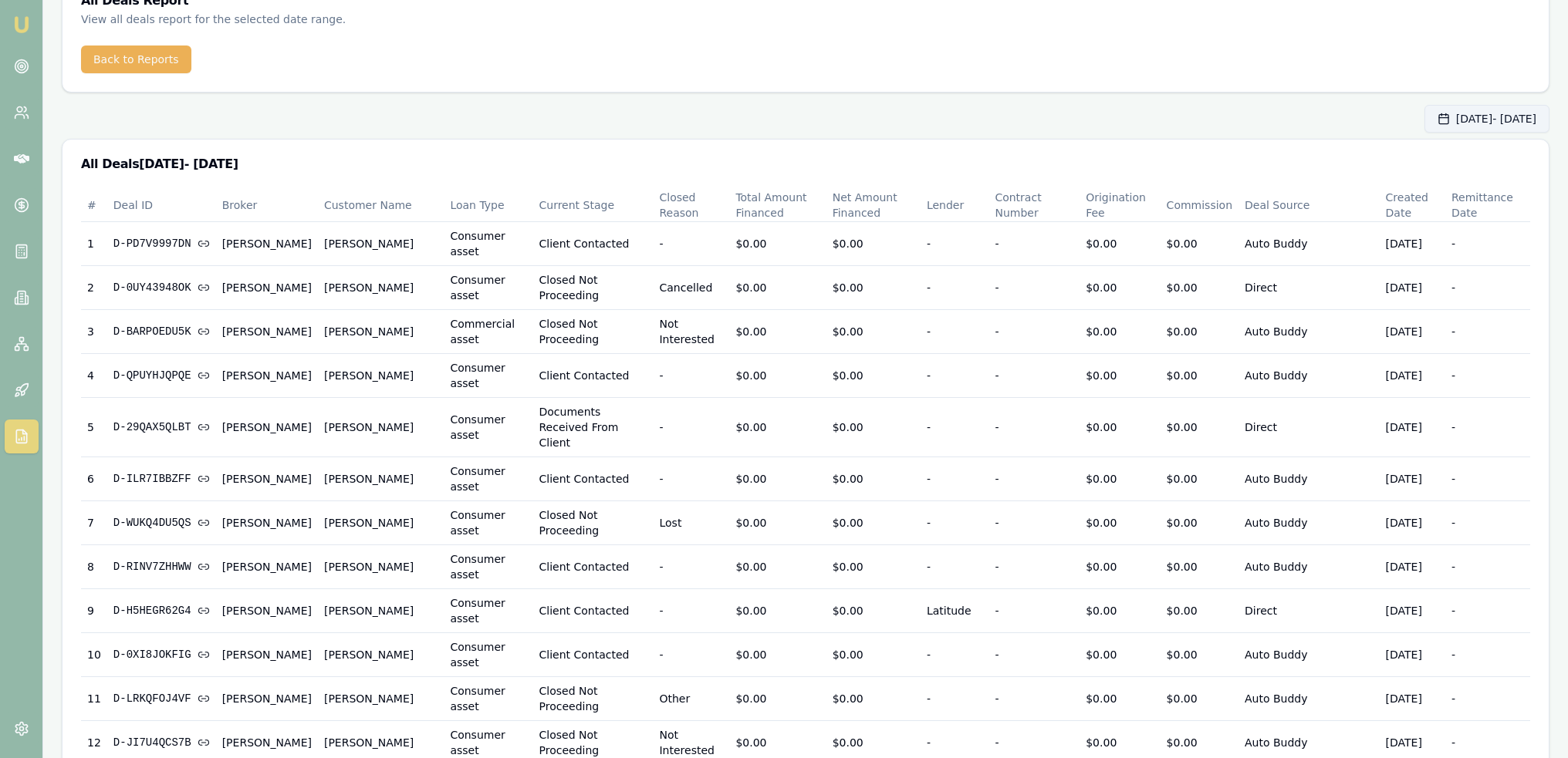
click at [1440, 116] on button "Sep 01, 2025 - Sep 30, 2025" at bounding box center [1486, 118] width 125 height 28
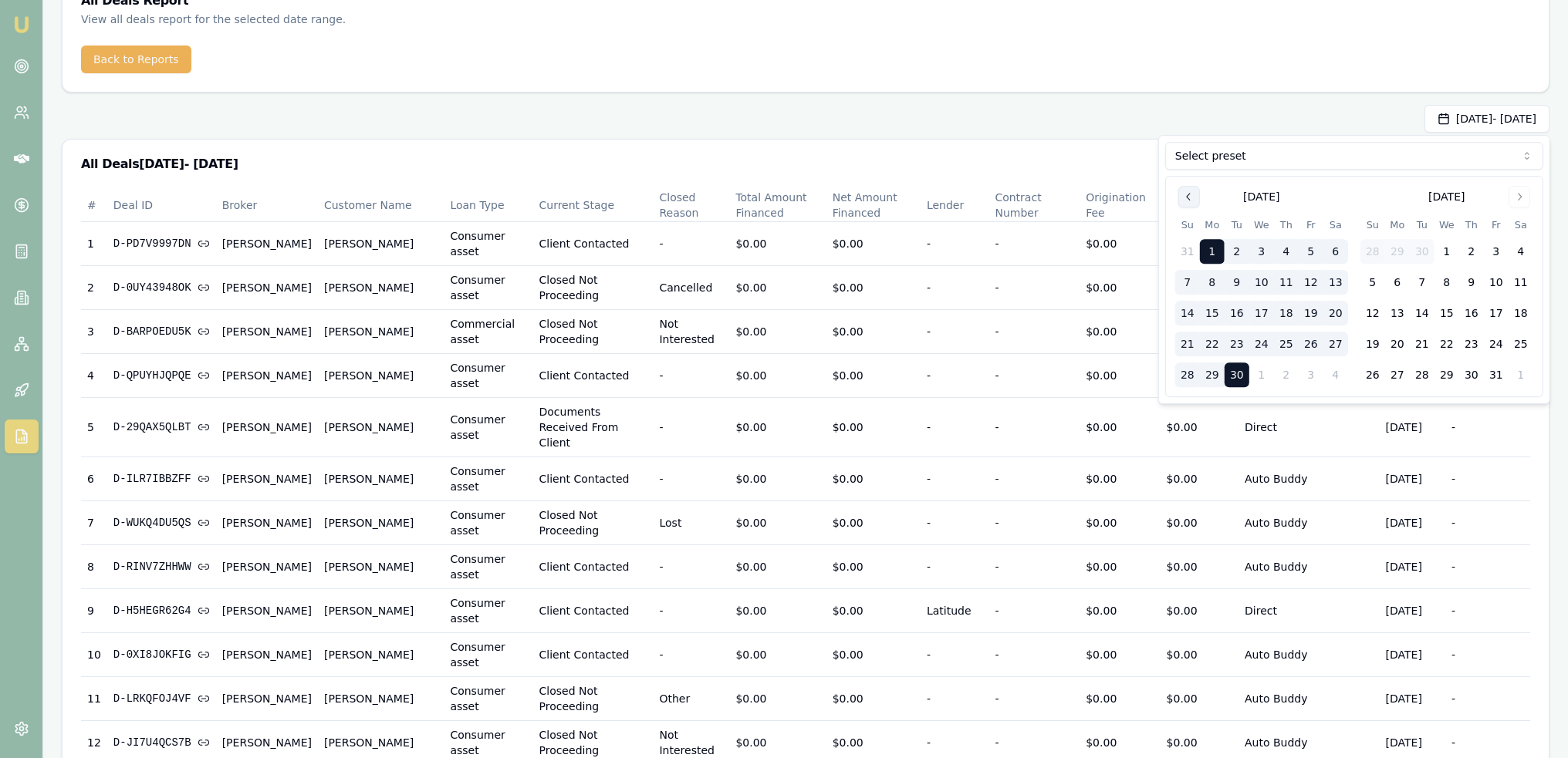
click at [1187, 190] on icon "Go to previous month" at bounding box center [1188, 196] width 12 height 12
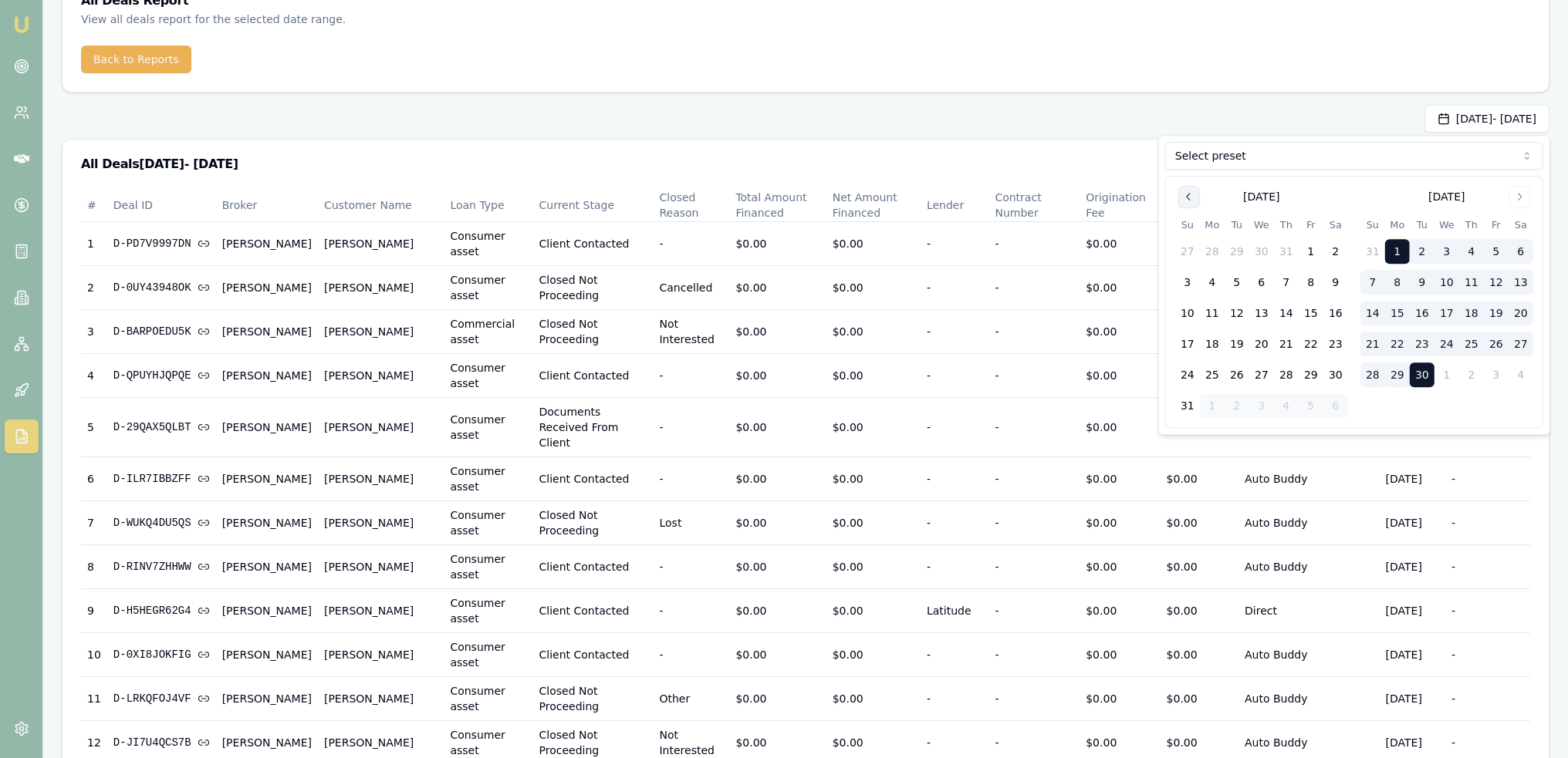
click at [1183, 201] on icon "Go to previous month" at bounding box center [1188, 196] width 12 height 12
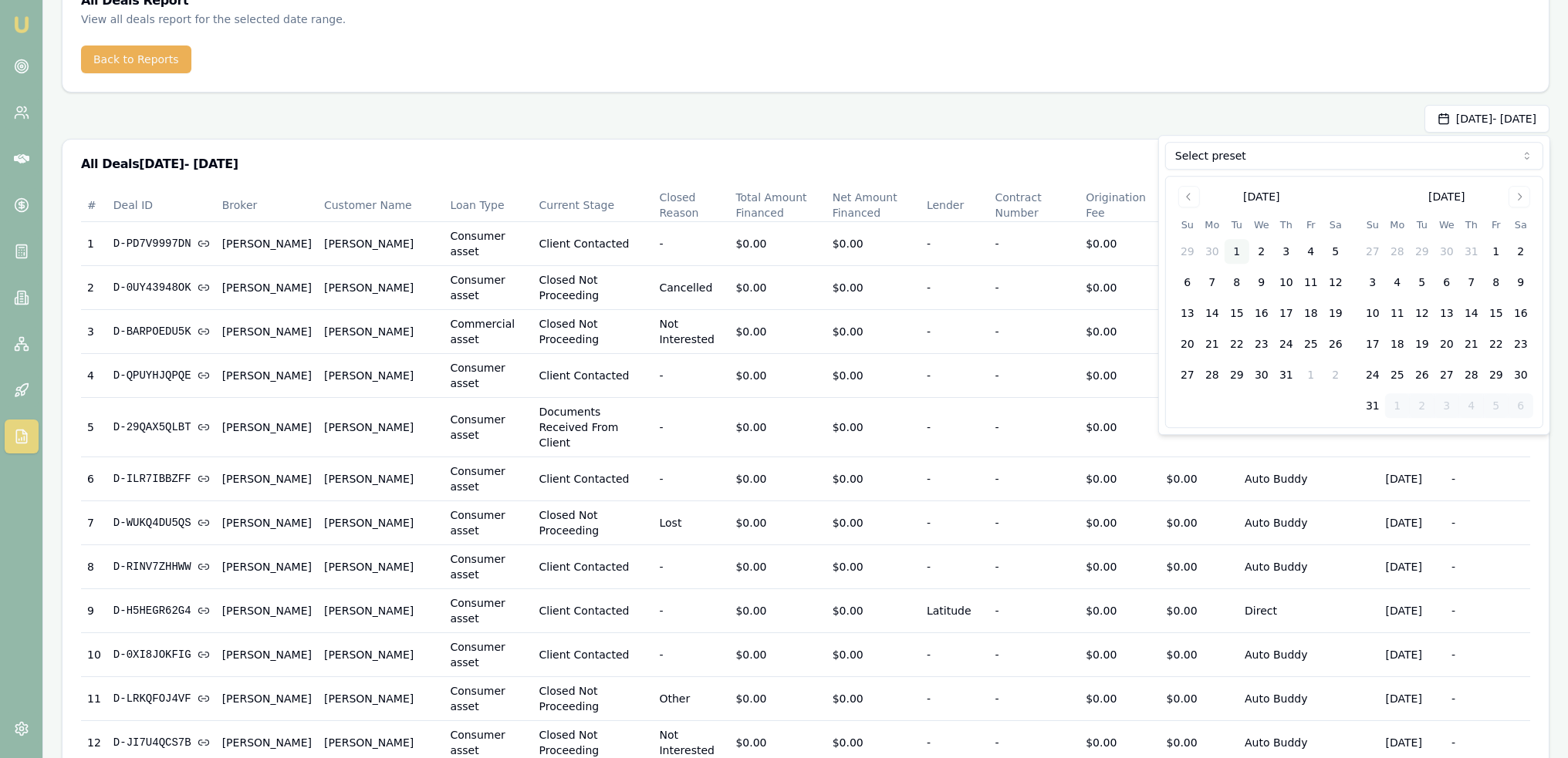
click at [1234, 251] on button "1" at bounding box center [1237, 251] width 25 height 25
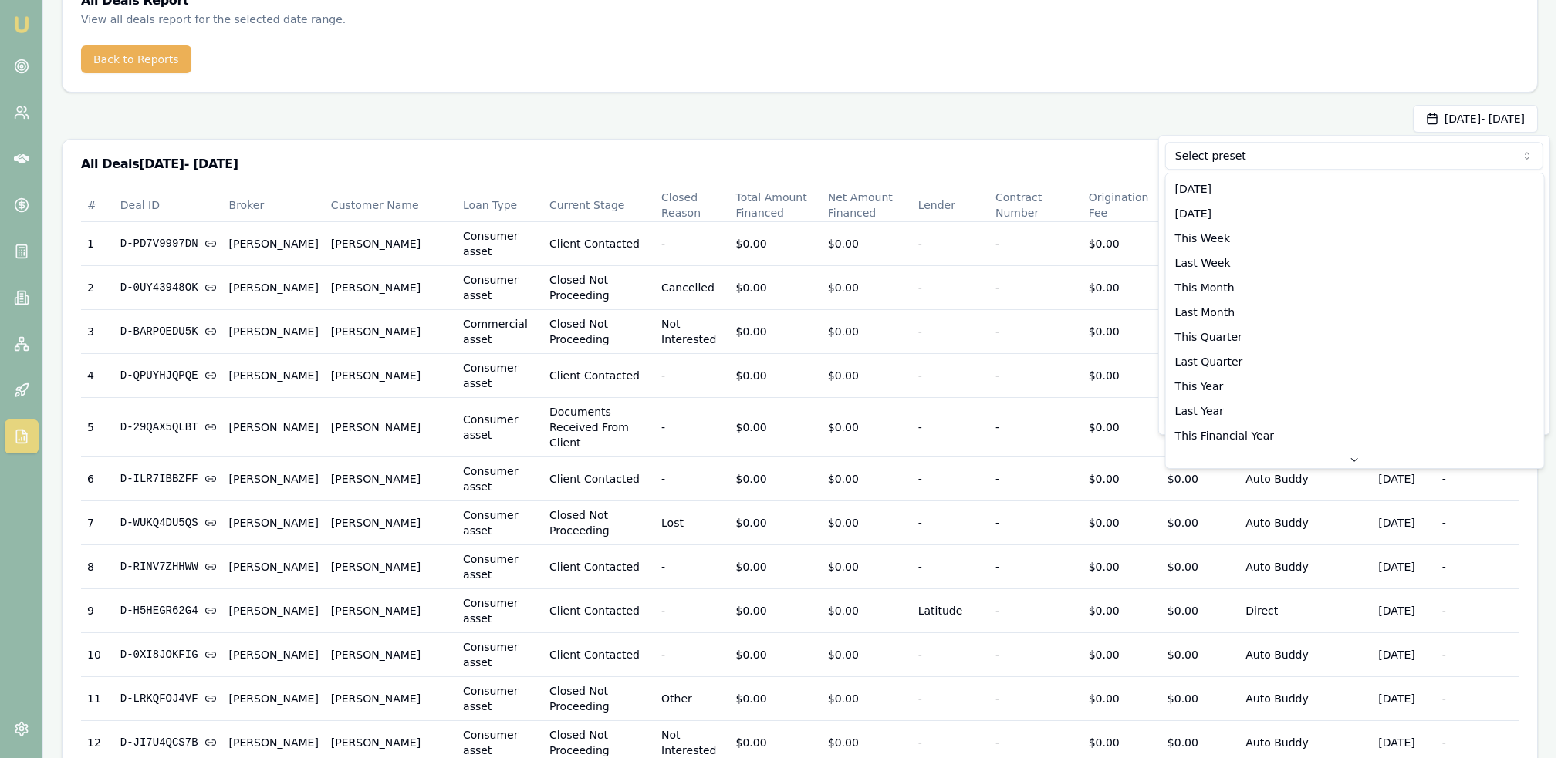
click at [1260, 151] on html "Emu Broker Robyn Adams Toggle Menu All Deals Report View all deals report for t…" at bounding box center [784, 301] width 1568 height 758
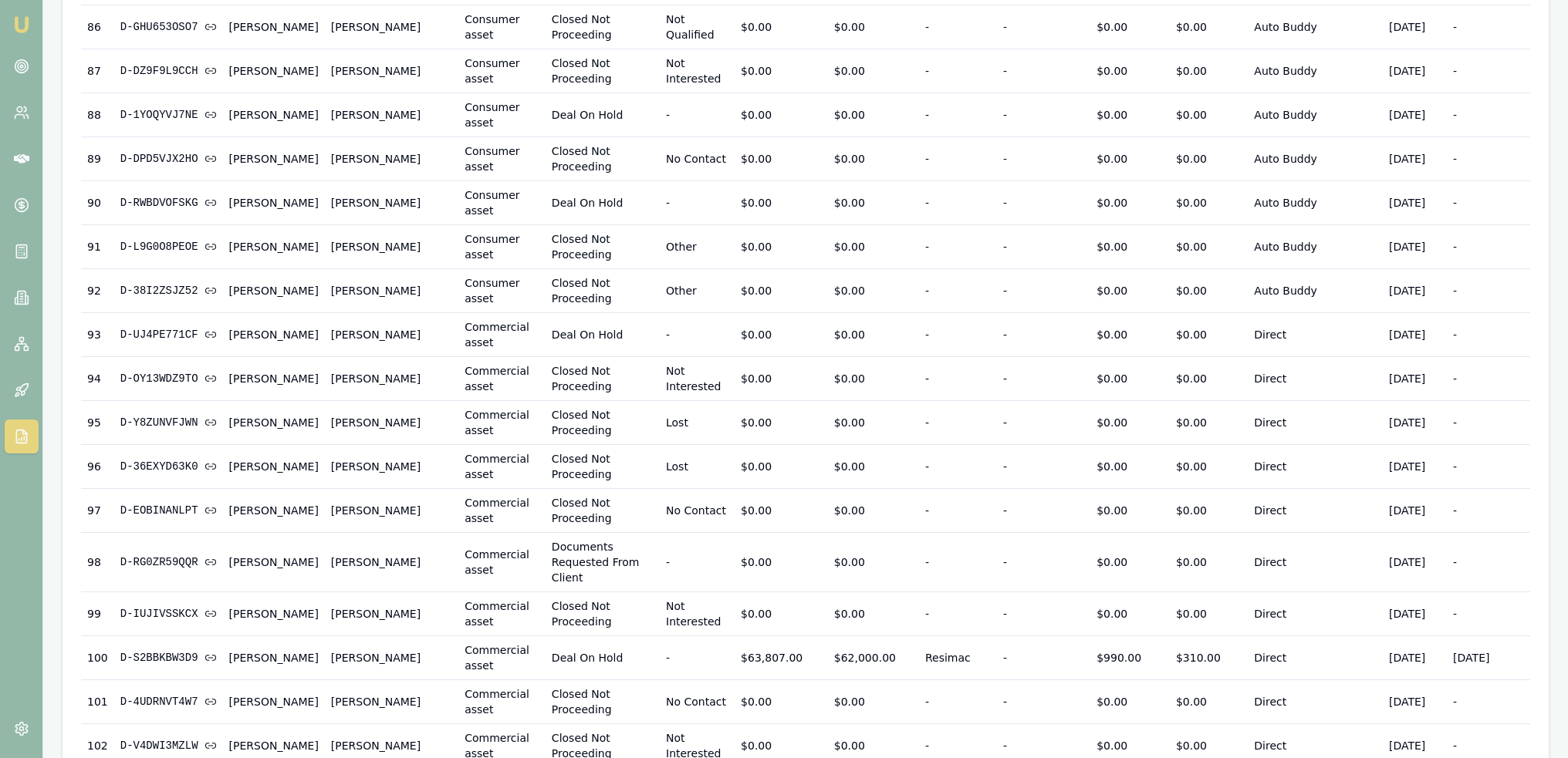
scroll to position [4133, 0]
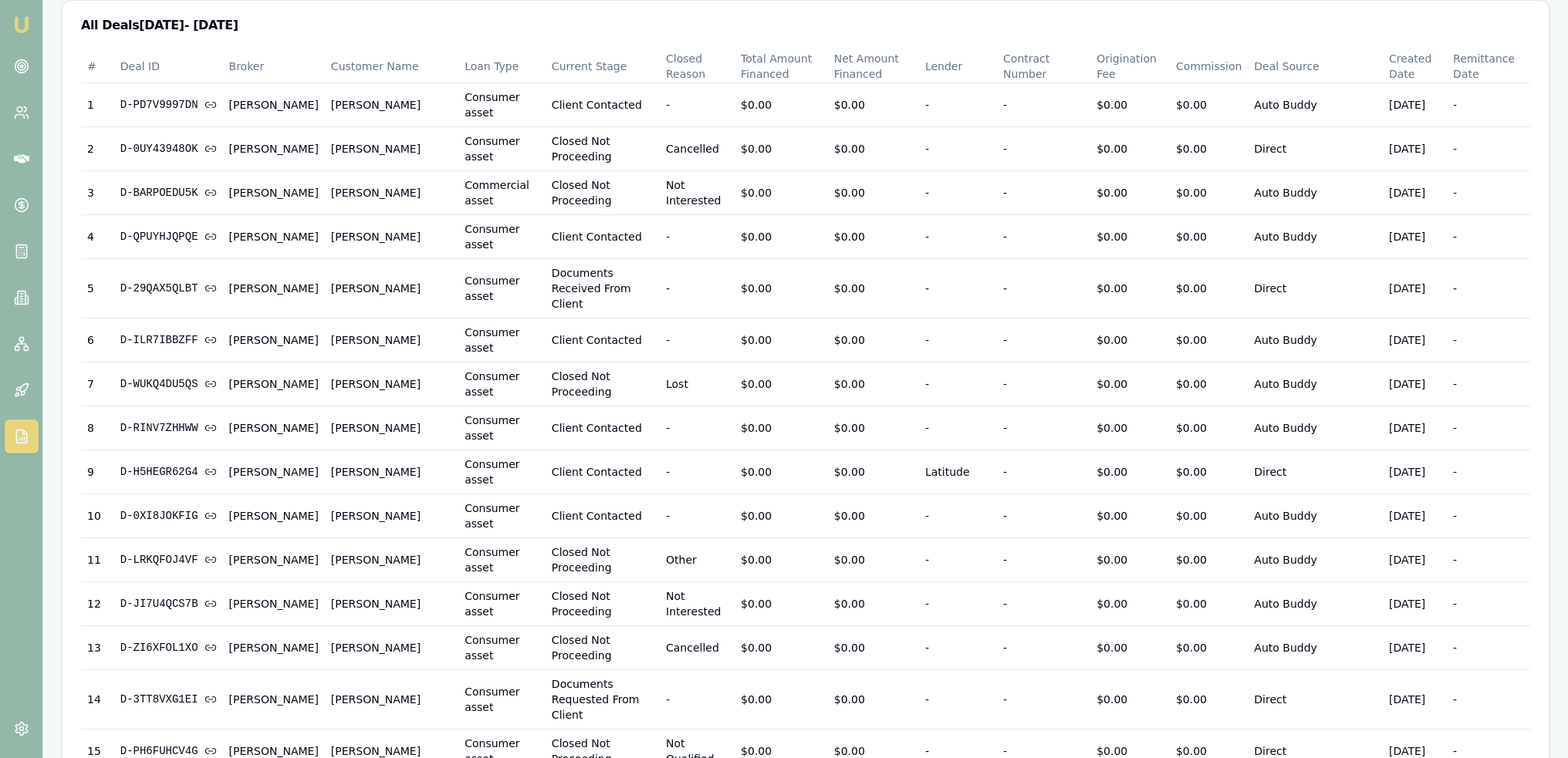
scroll to position [0, 0]
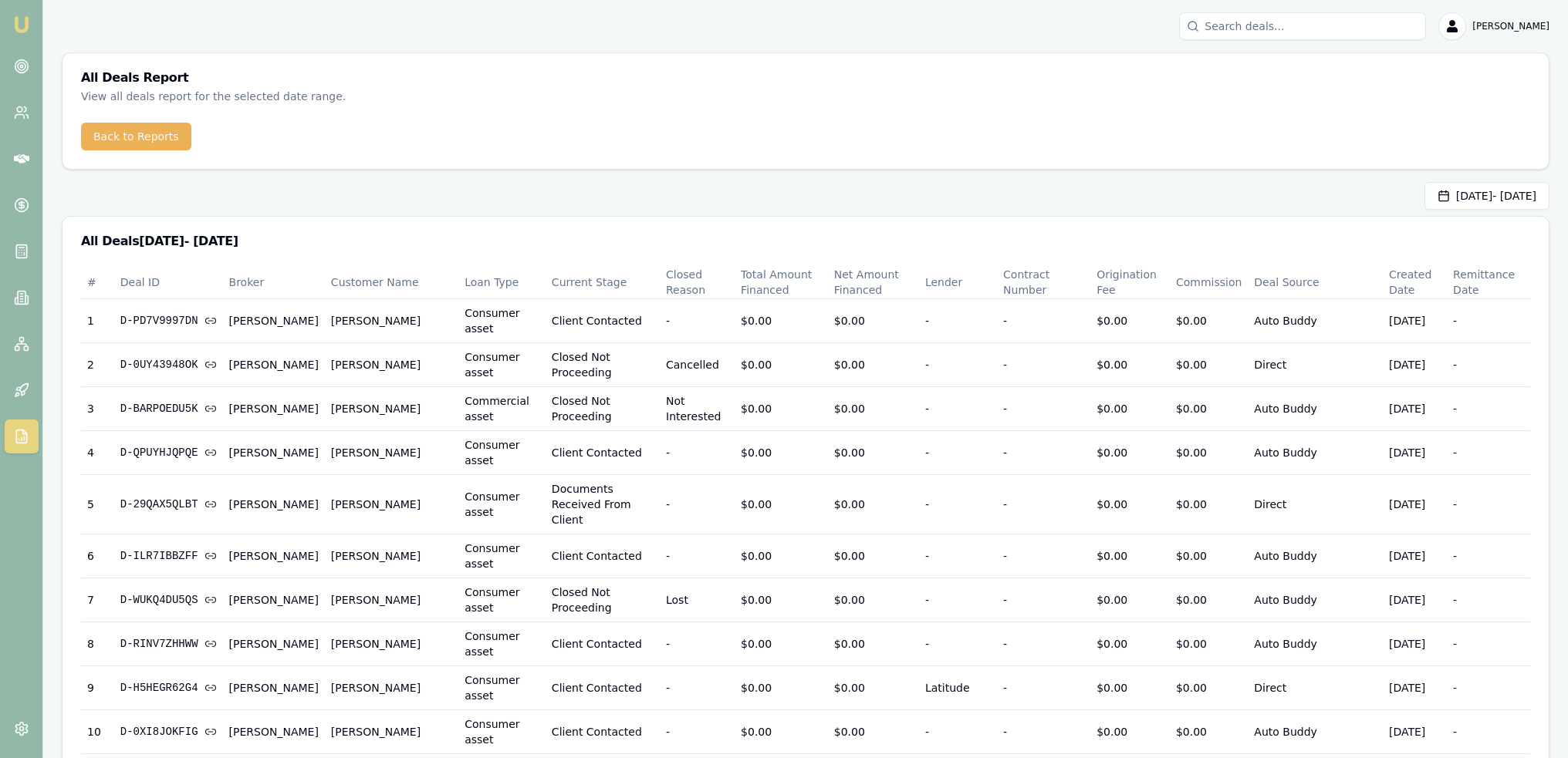
click at [1252, 31] on input "Search deals" at bounding box center [1303, 26] width 247 height 28
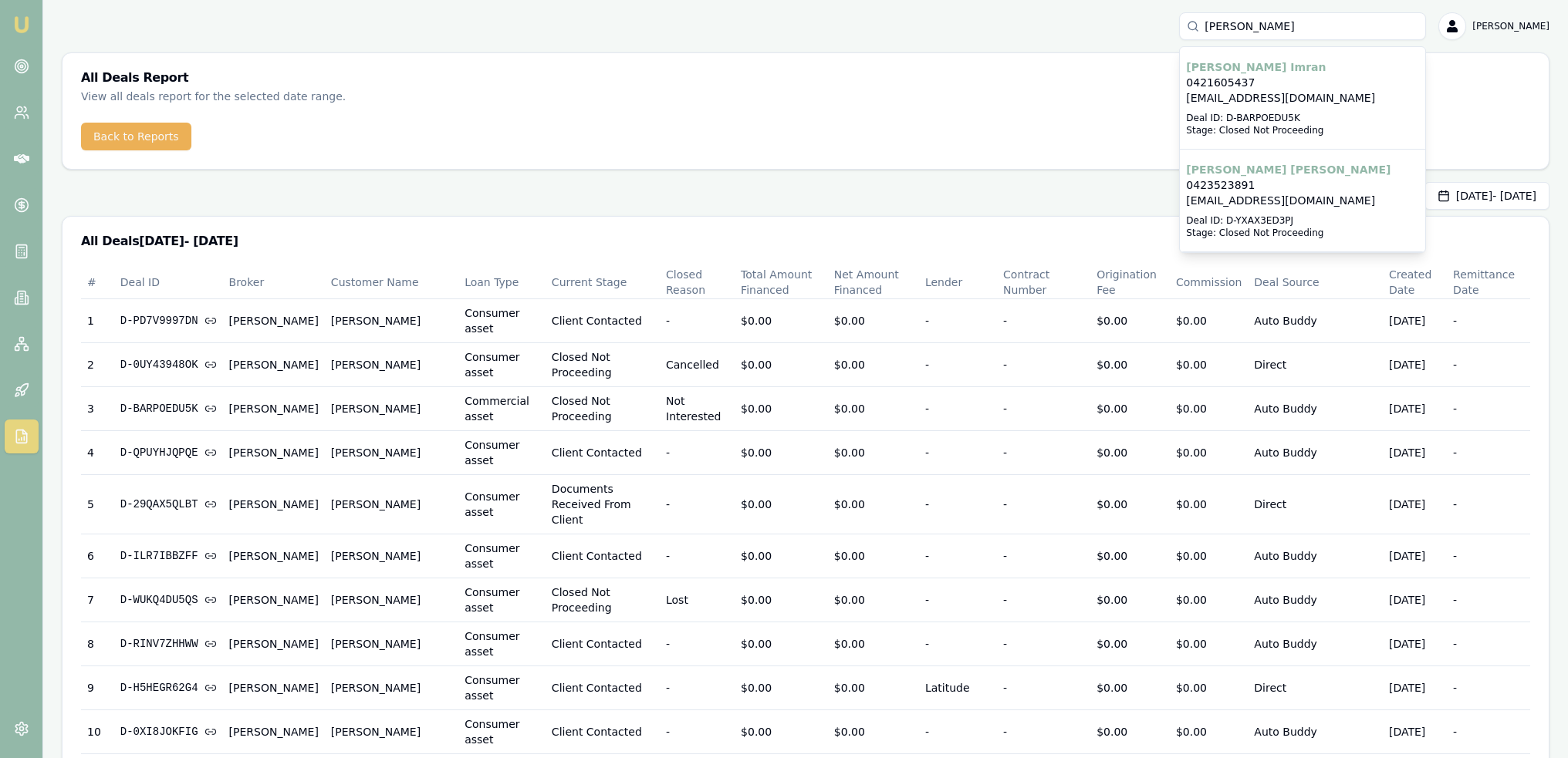
type input "mohammad"
click at [1293, 209] on div "Select deal for Mohammad Shahadat Hossain" at bounding box center [1303, 211] width 233 height 6
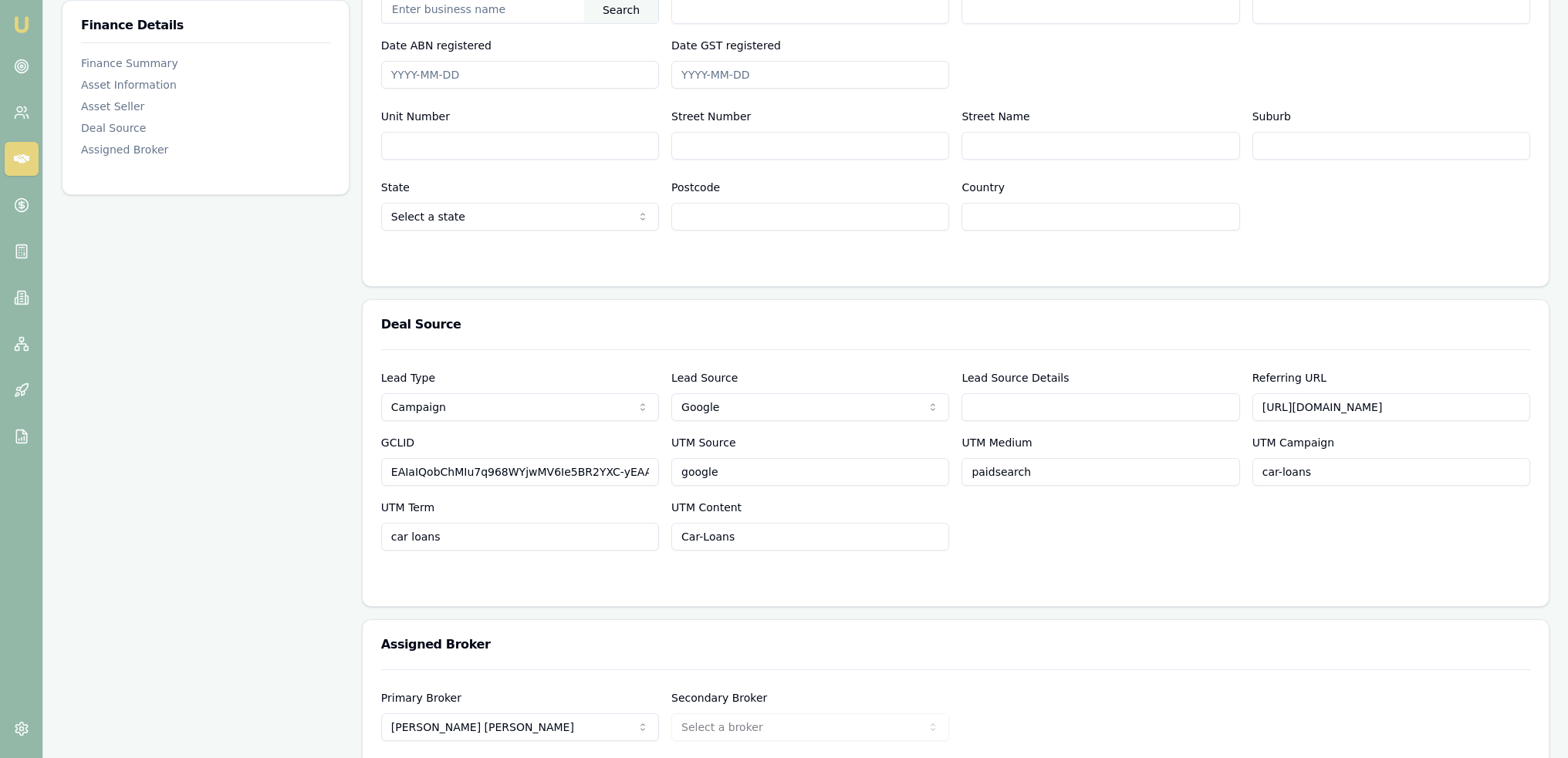
scroll to position [1084, 0]
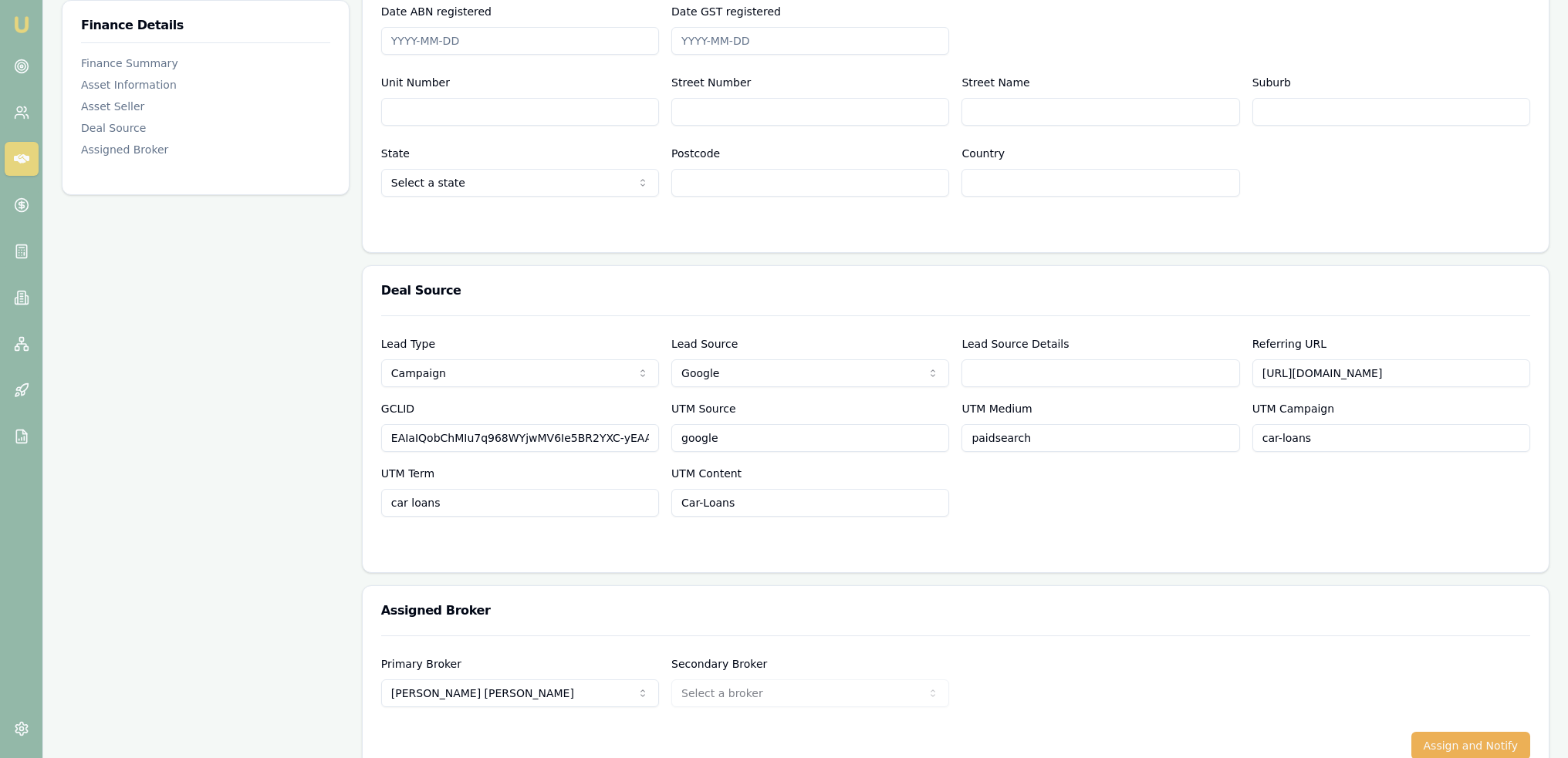
click at [24, 21] on img at bounding box center [21, 24] width 18 height 18
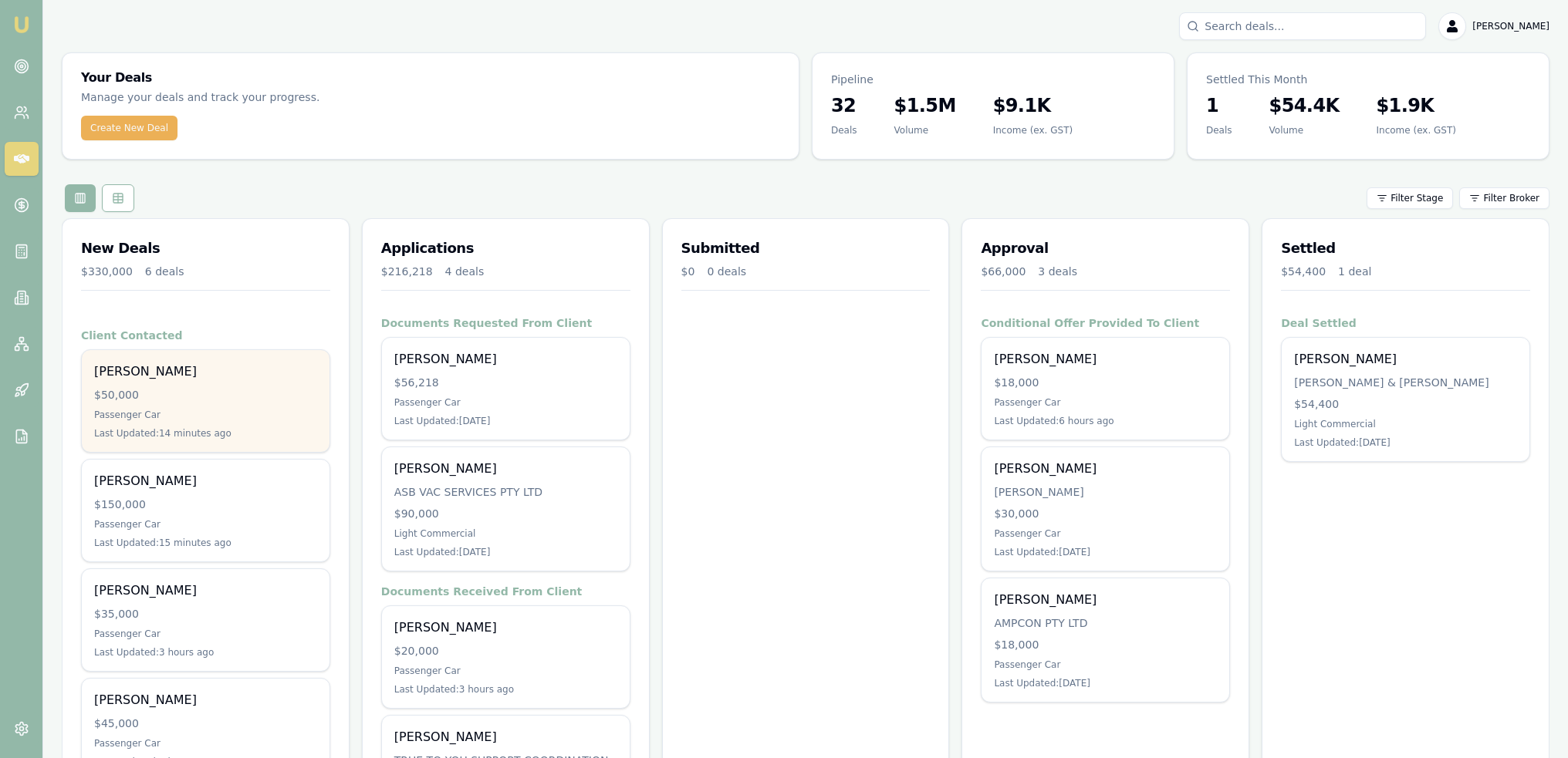
click at [176, 381] on div "Ben Harris $50,000 Passenger Car Last Updated: 14 minutes ago" at bounding box center [206, 400] width 247 height 102
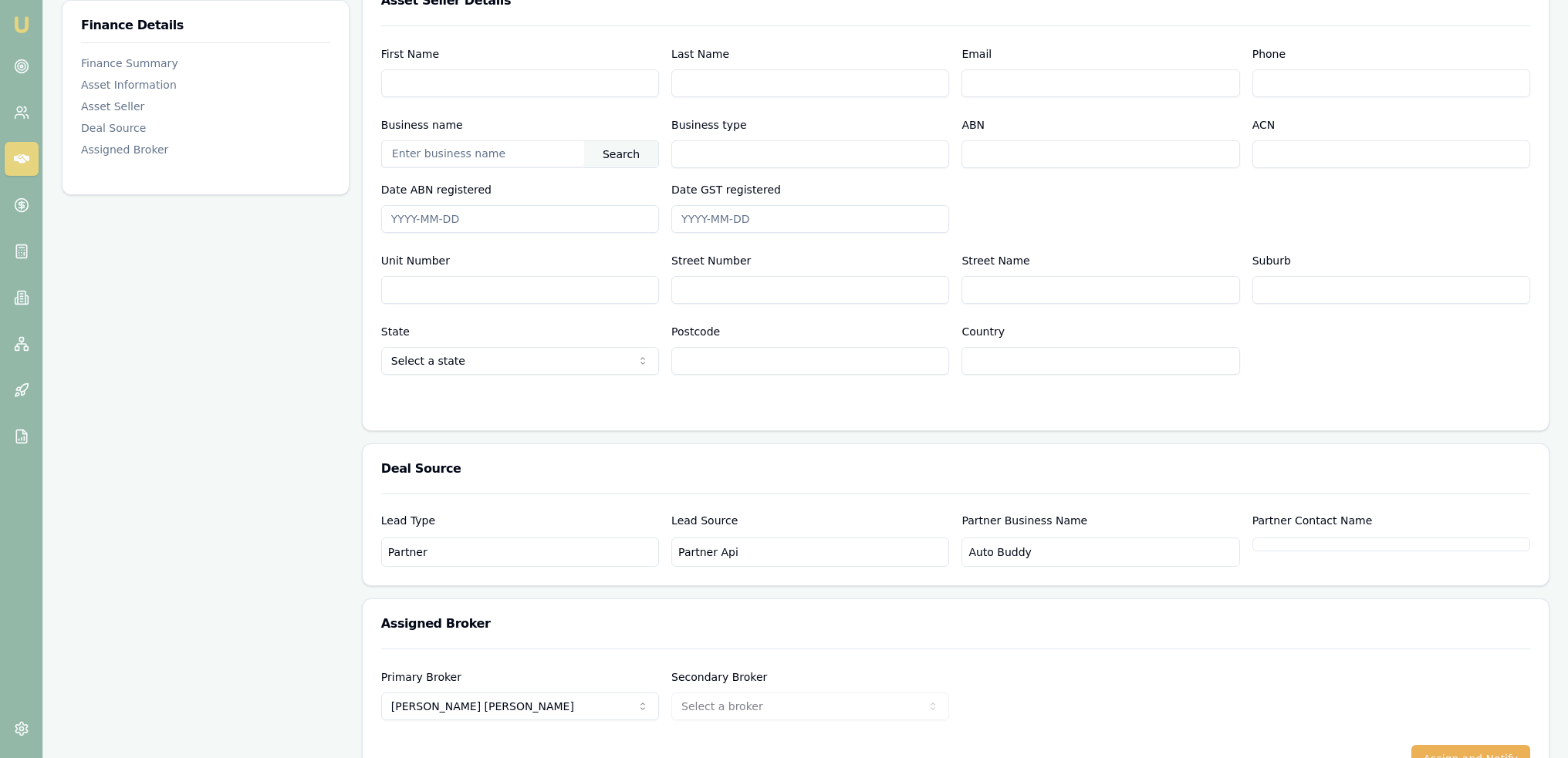
scroll to position [919, 0]
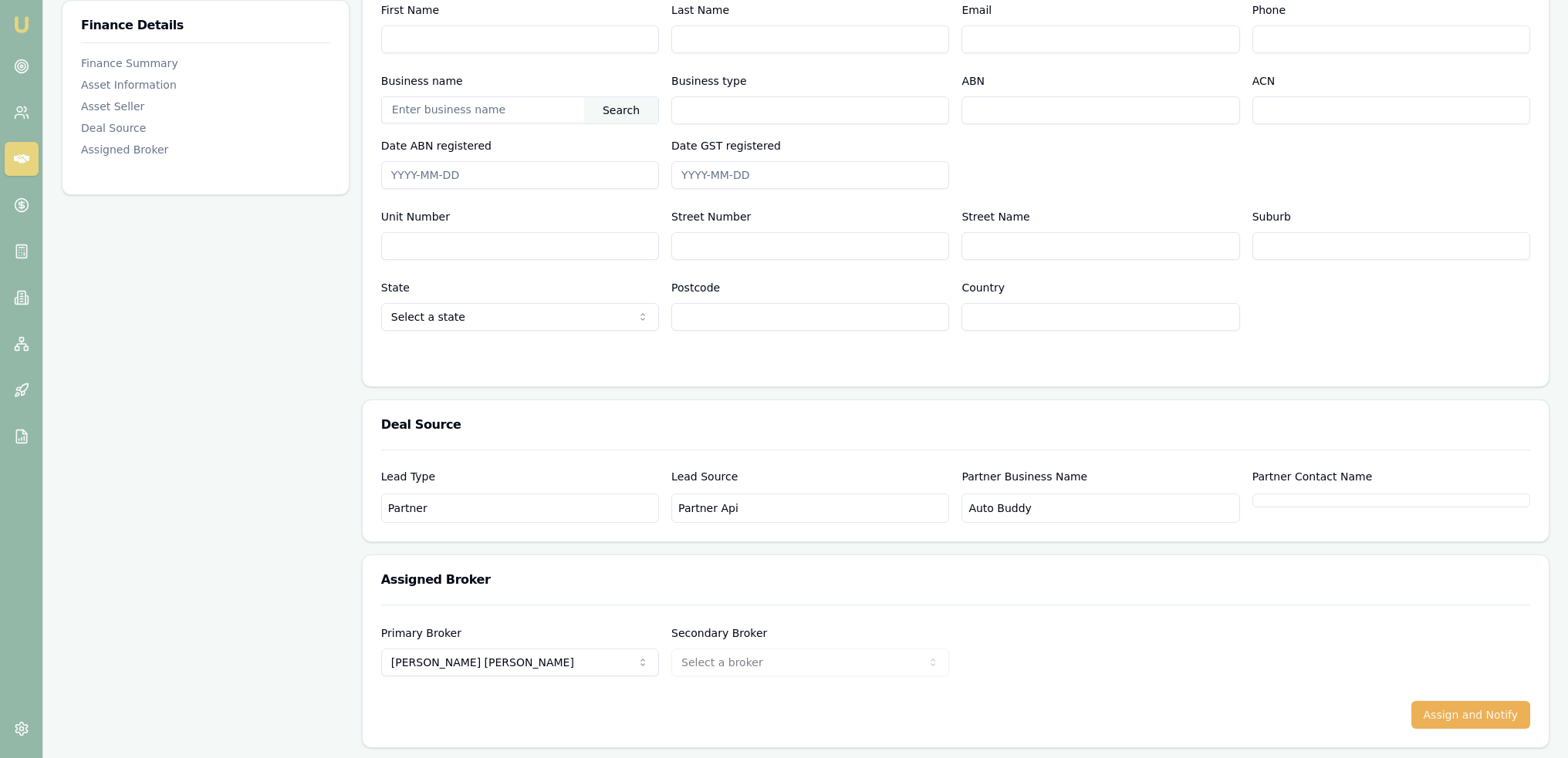
click at [22, 24] on img at bounding box center [21, 24] width 18 height 18
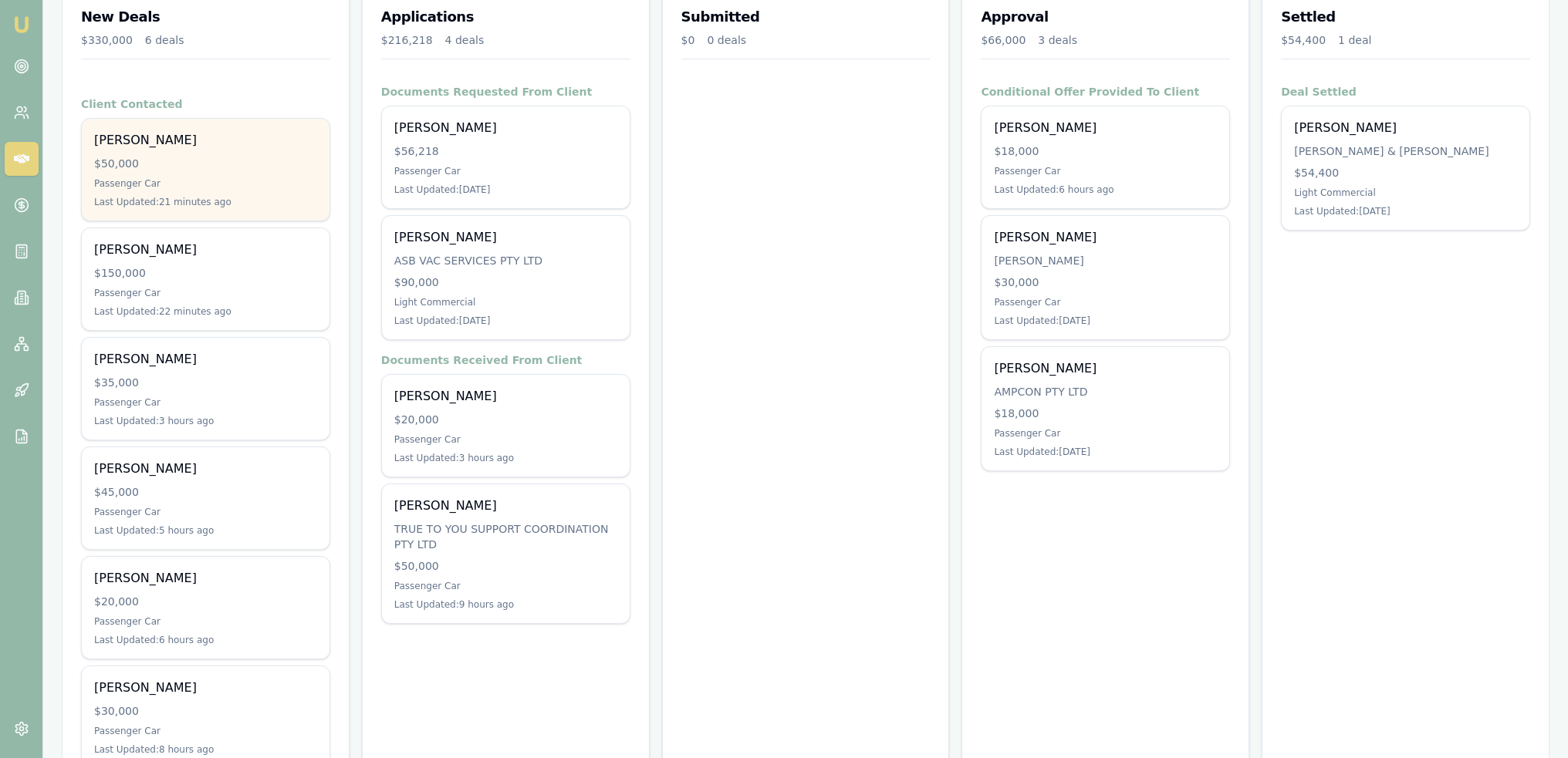
scroll to position [283, 0]
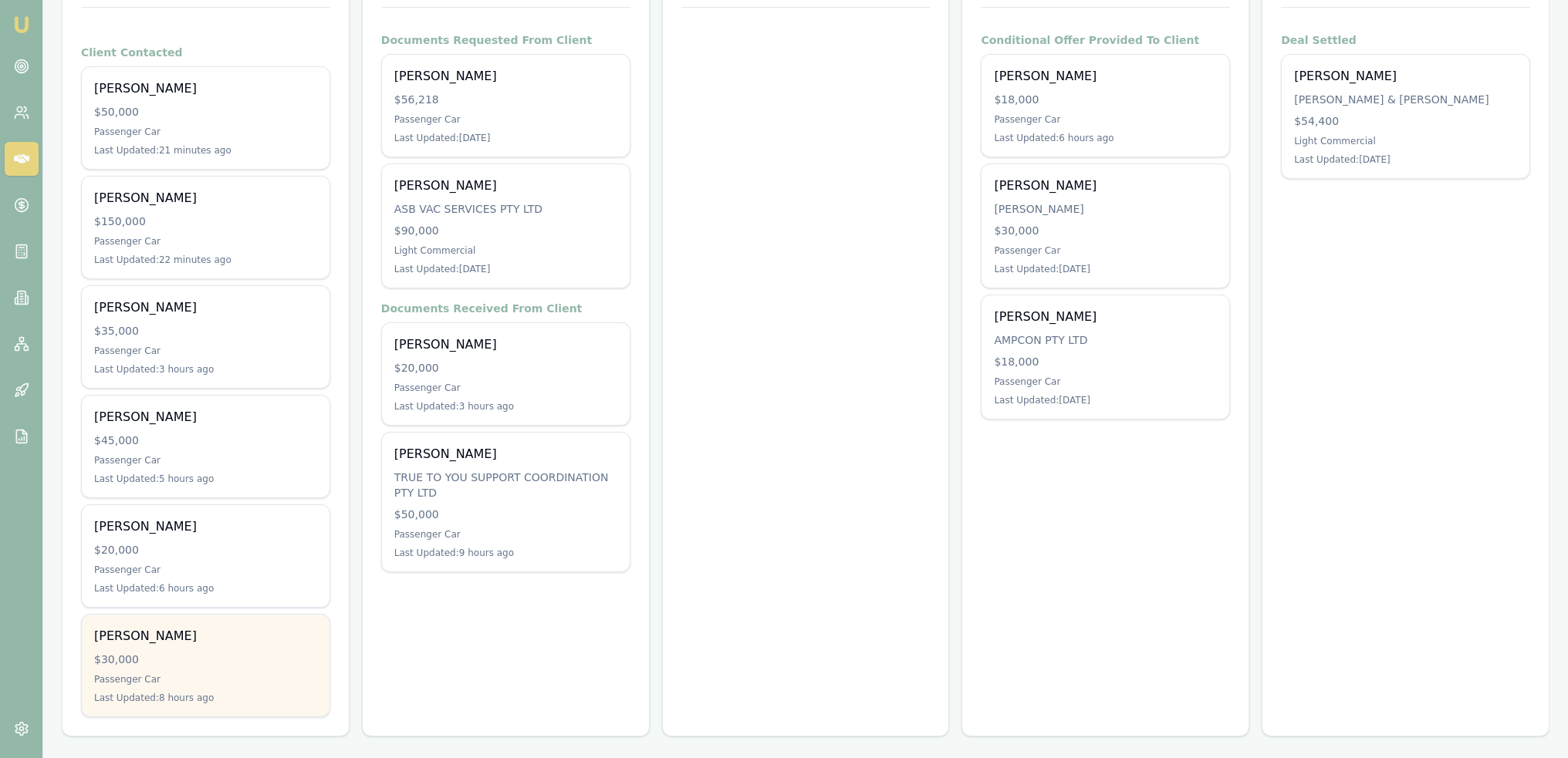
click at [191, 639] on div "[PERSON_NAME]" at bounding box center [206, 635] width 223 height 18
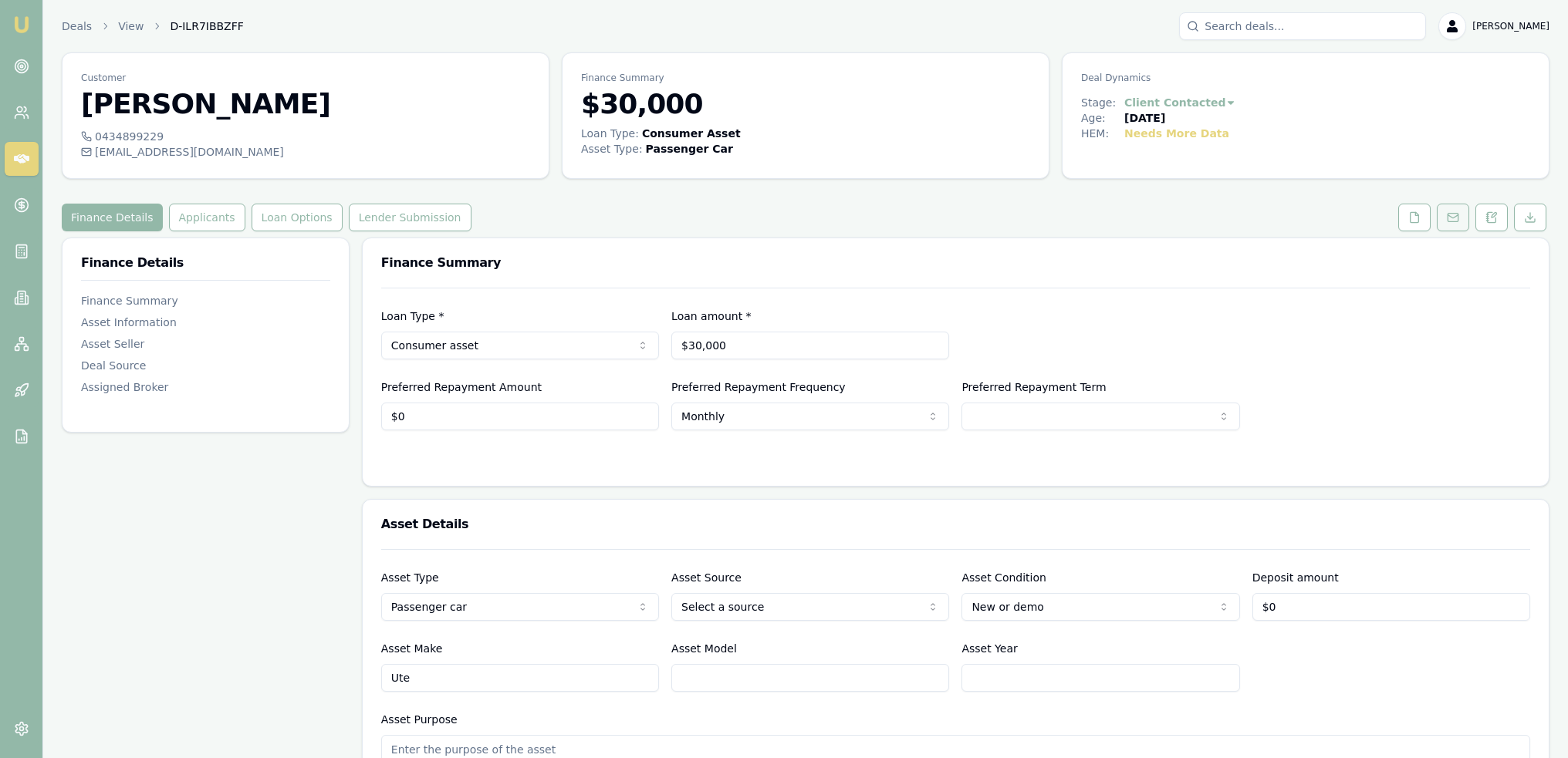
drag, startPoint x: 1494, startPoint y: 214, endPoint x: 1448, endPoint y: 224, distance: 47.1
click at [1494, 214] on icon at bounding box center [1491, 217] width 12 height 12
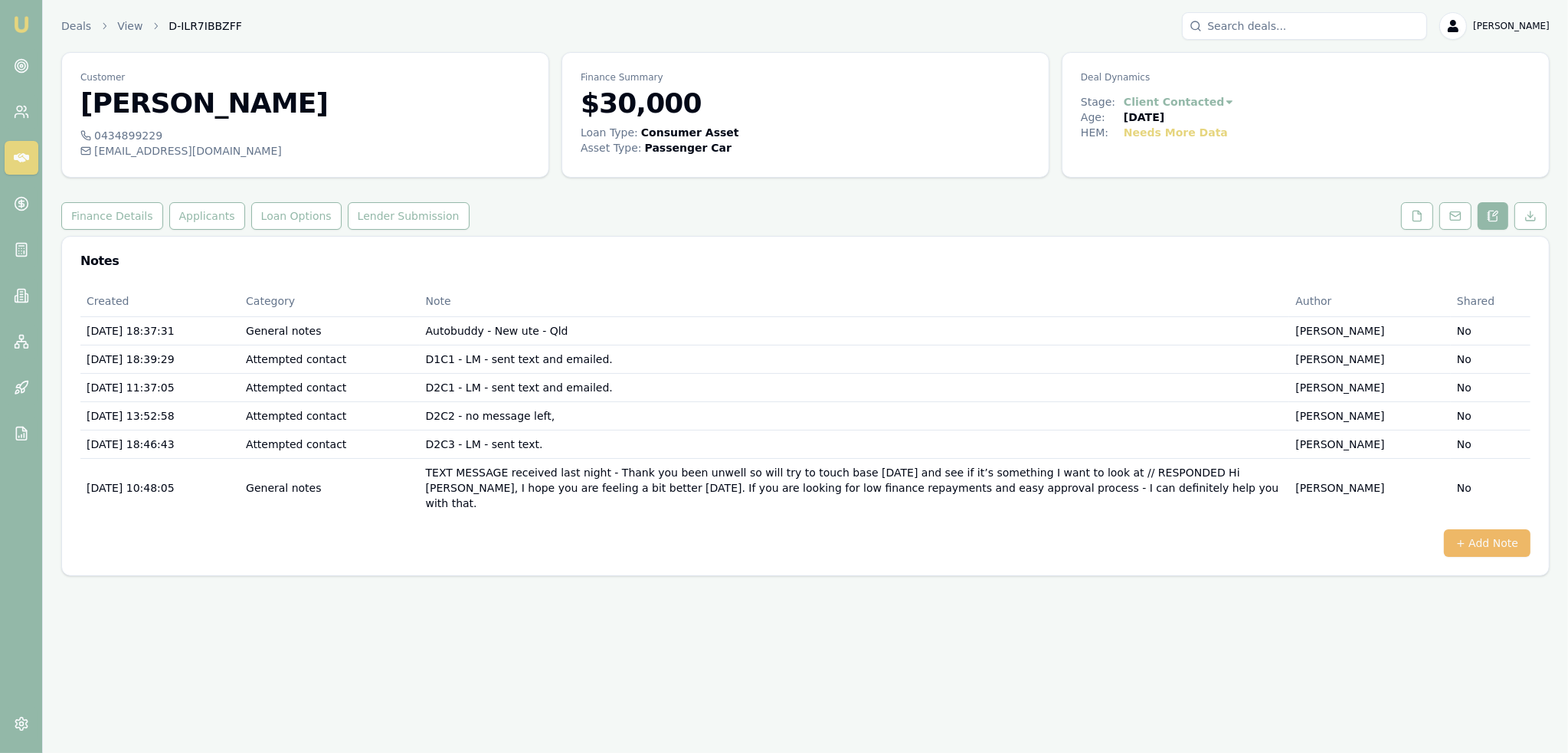
click at [1474, 529] on button "+ Add Note" at bounding box center [1488, 542] width 87 height 27
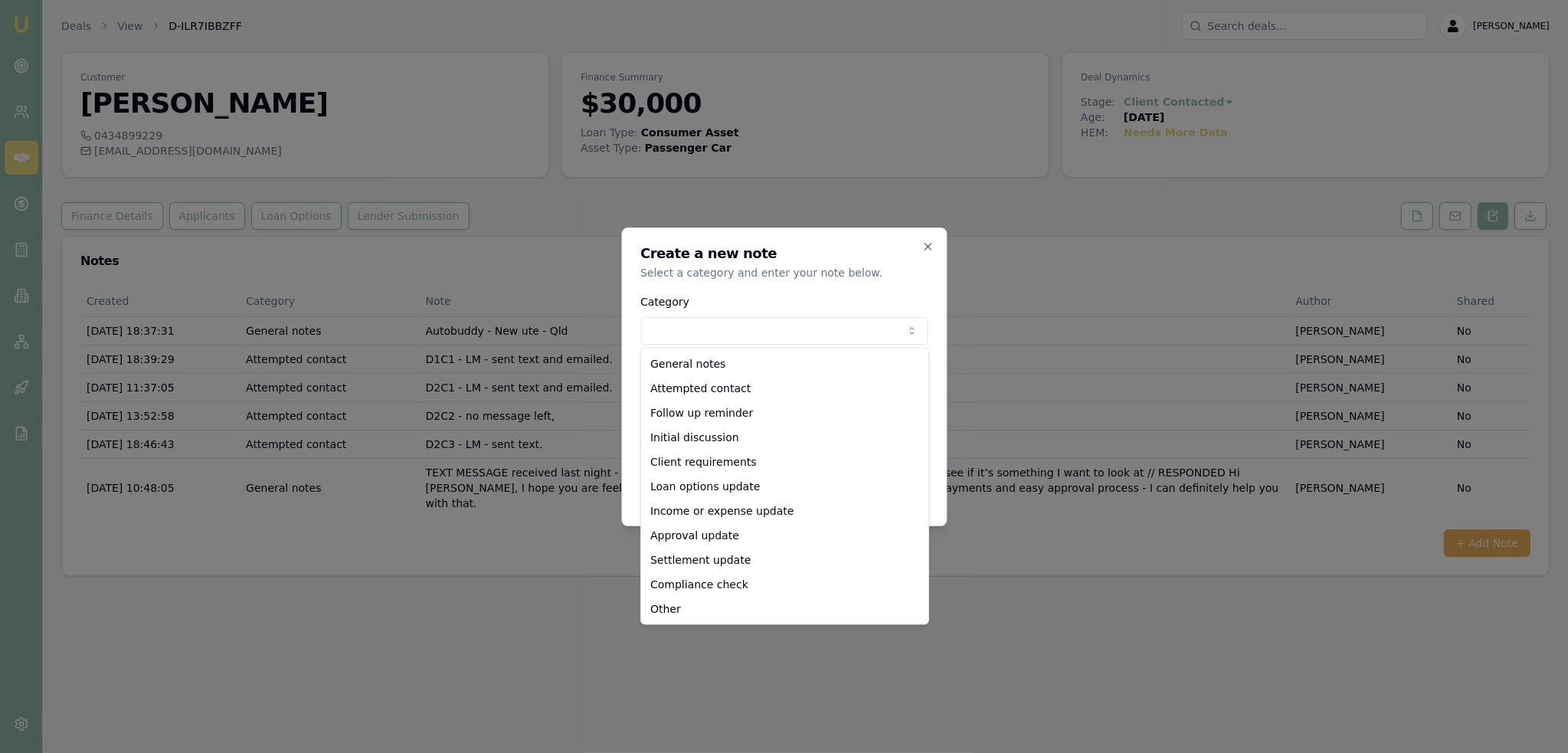
click at [726, 338] on body "Emu Broker Deals View D-ILR7IBBZFF Robyn Adams Toggle Menu Customer Darryl Cune…" at bounding box center [784, 376] width 1568 height 753
select select "ATTEMPTED_CONTACT"
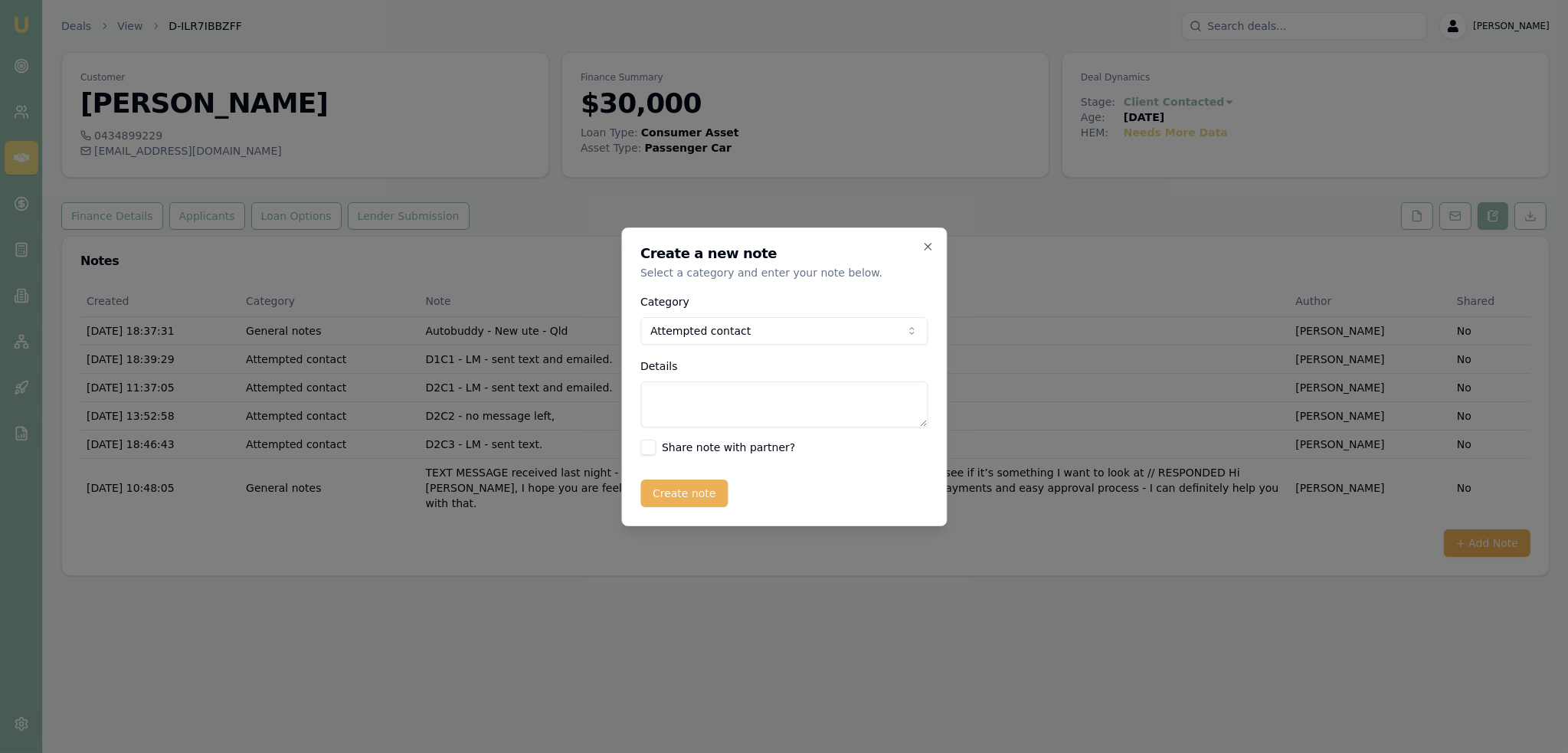
click at [707, 410] on textarea "Details" at bounding box center [784, 404] width 287 height 46
type textarea "D3C1.5 - VM - no message left."
click at [688, 491] on button "Create note" at bounding box center [684, 493] width 88 height 27
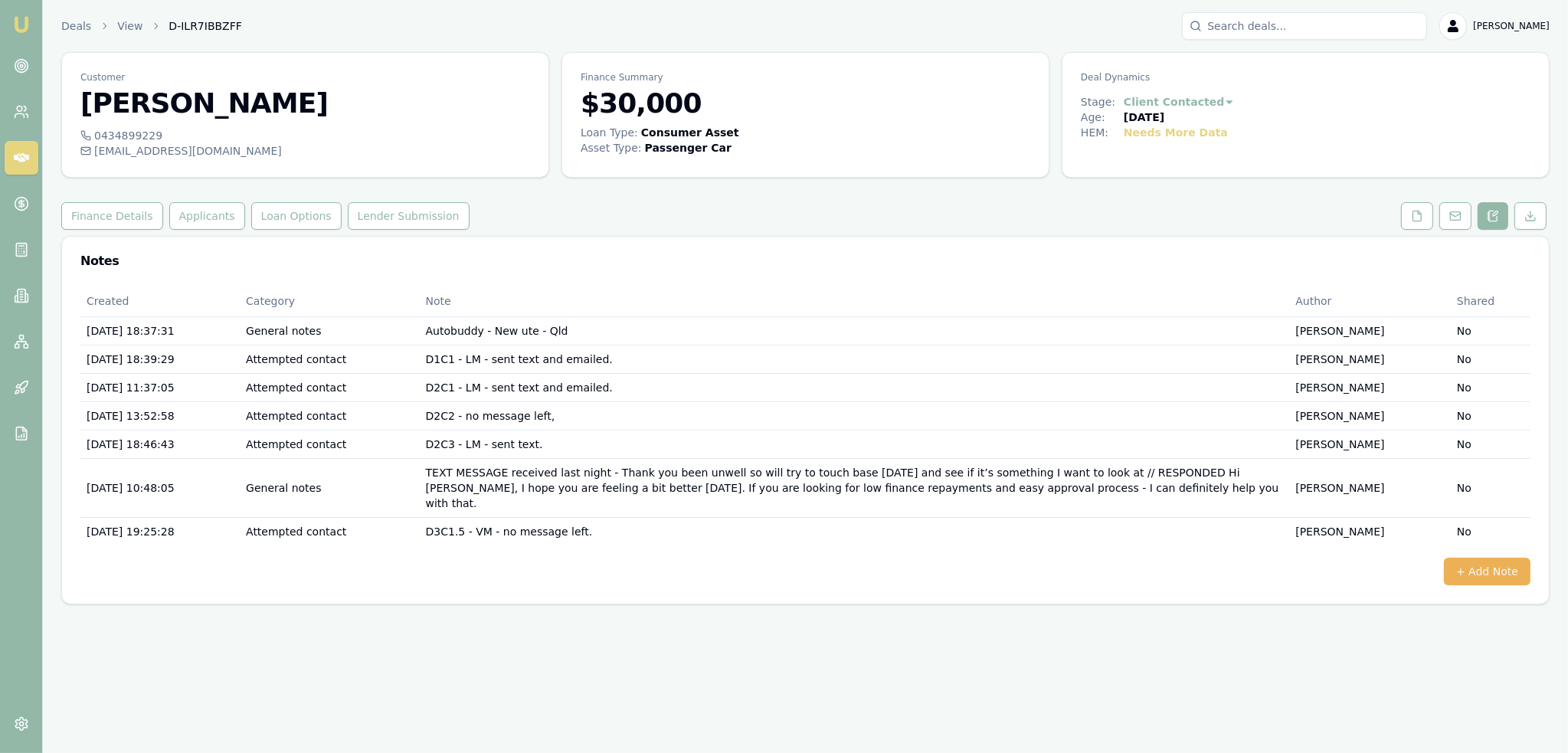
drag, startPoint x: 15, startPoint y: 24, endPoint x: 21, endPoint y: 14, distance: 11.7
click at [15, 24] on img at bounding box center [21, 24] width 18 height 18
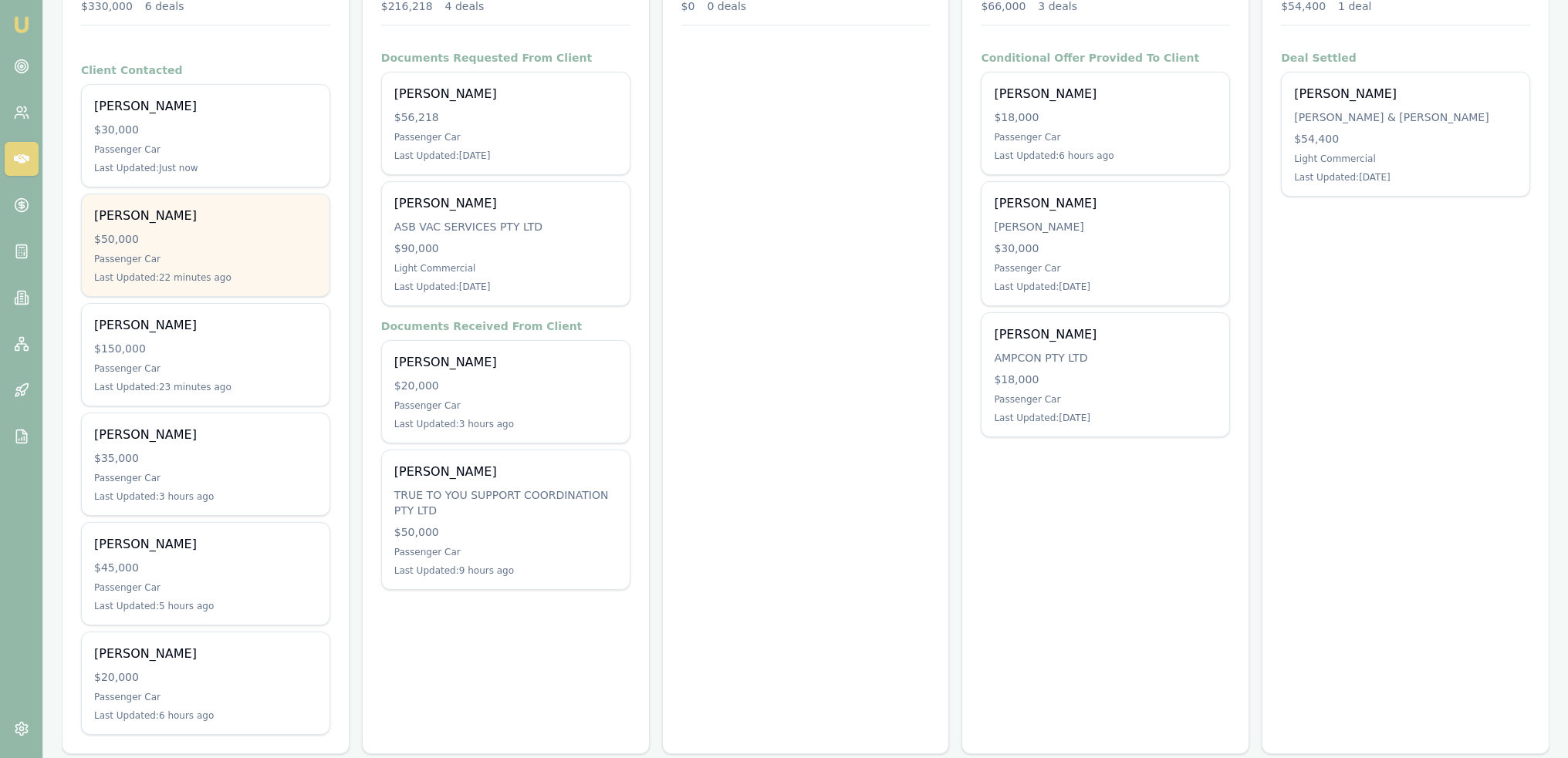
scroll to position [283, 0]
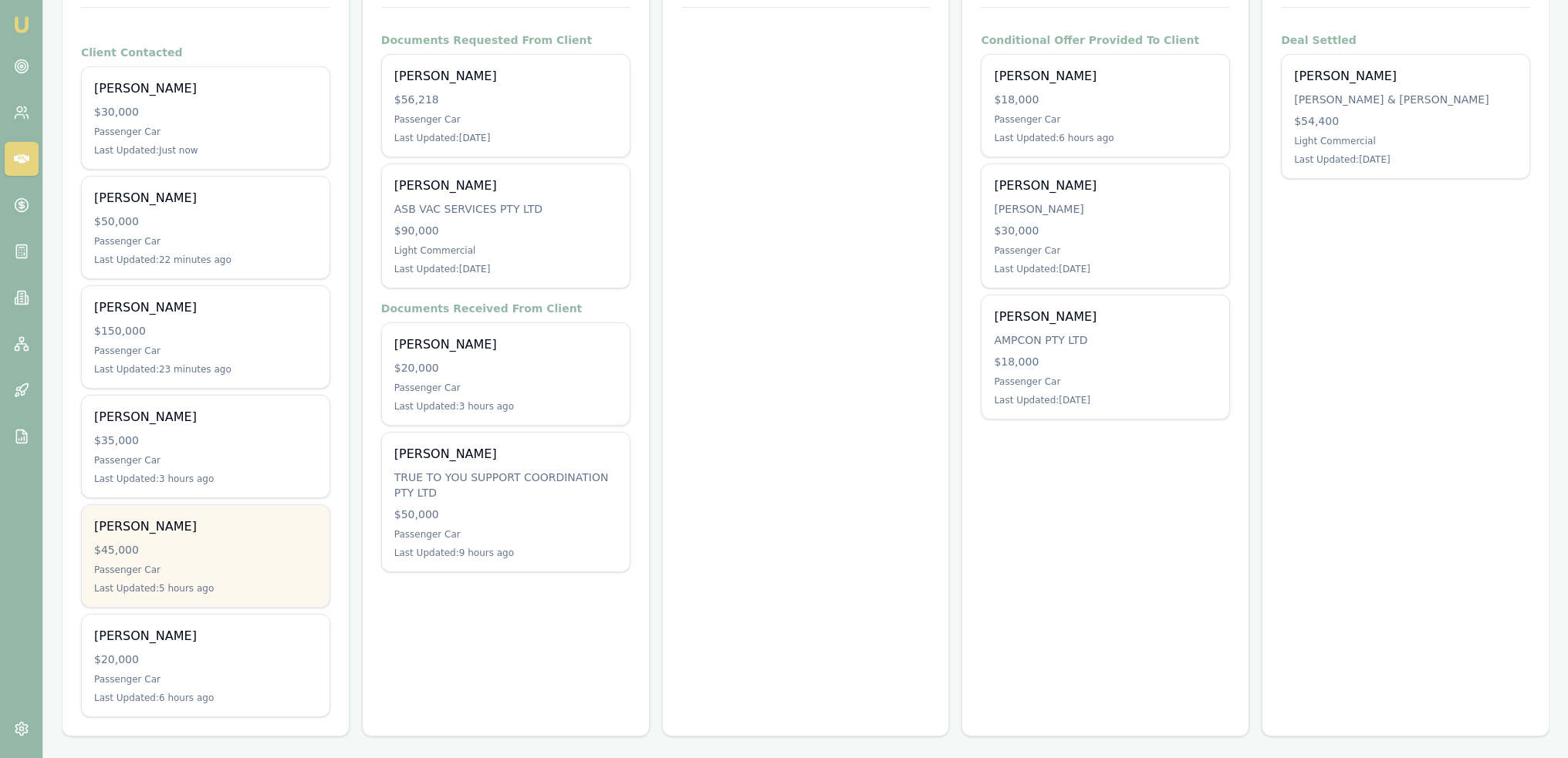
click at [181, 543] on div "$45,000" at bounding box center [206, 550] width 223 height 15
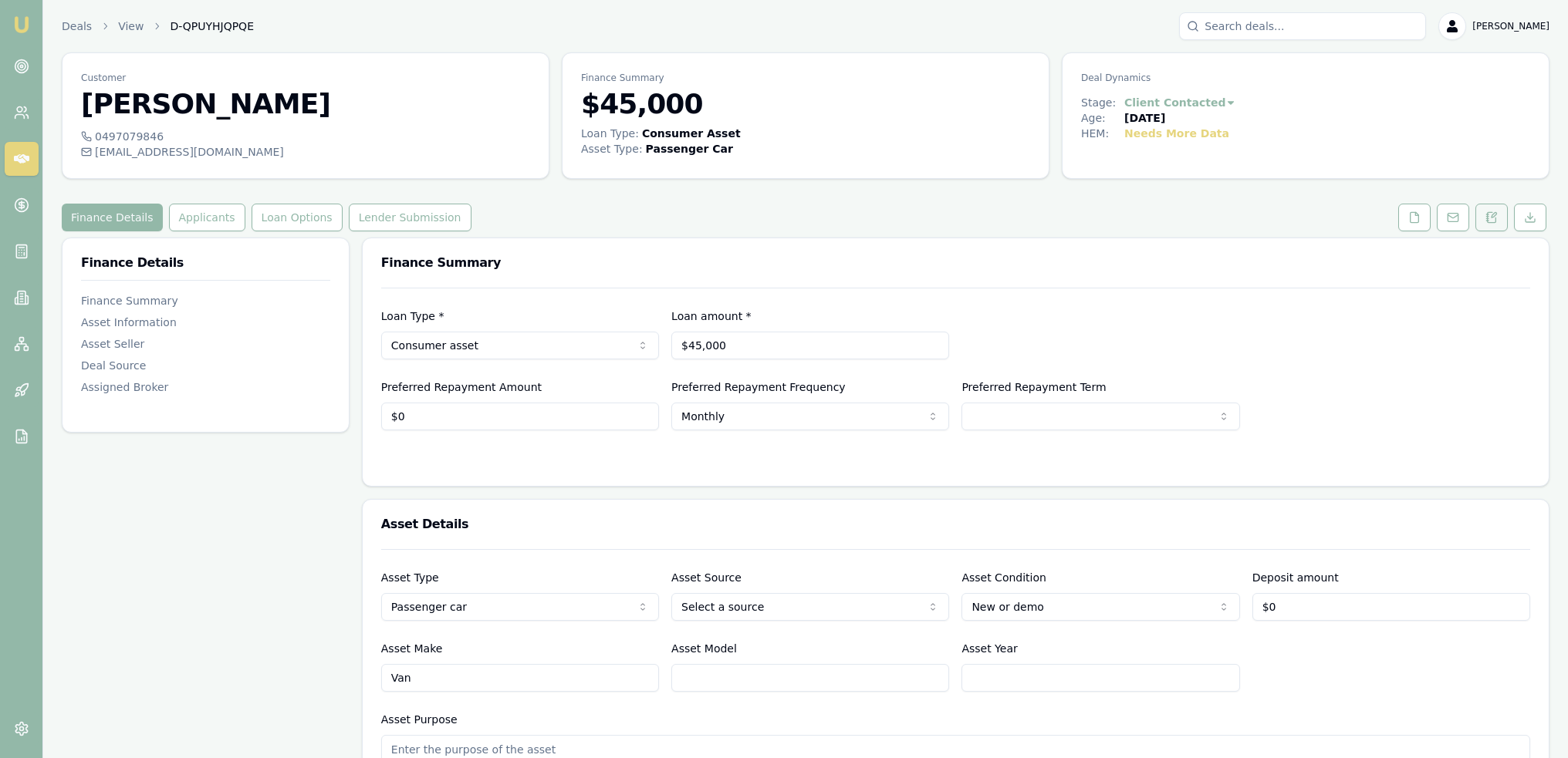
click at [1494, 223] on icon at bounding box center [1492, 217] width 9 height 10
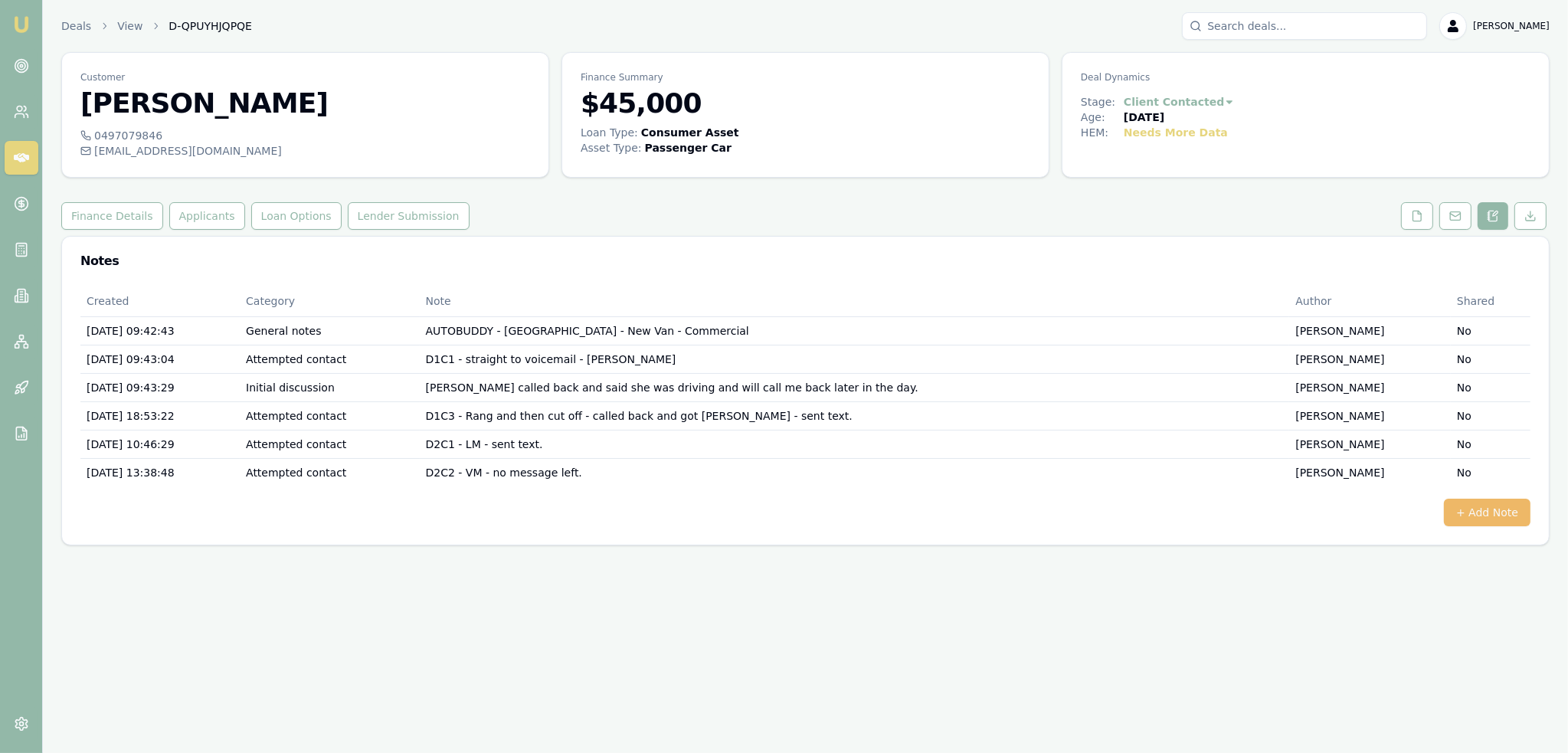
click at [1489, 511] on button "+ Add Note" at bounding box center [1488, 512] width 87 height 27
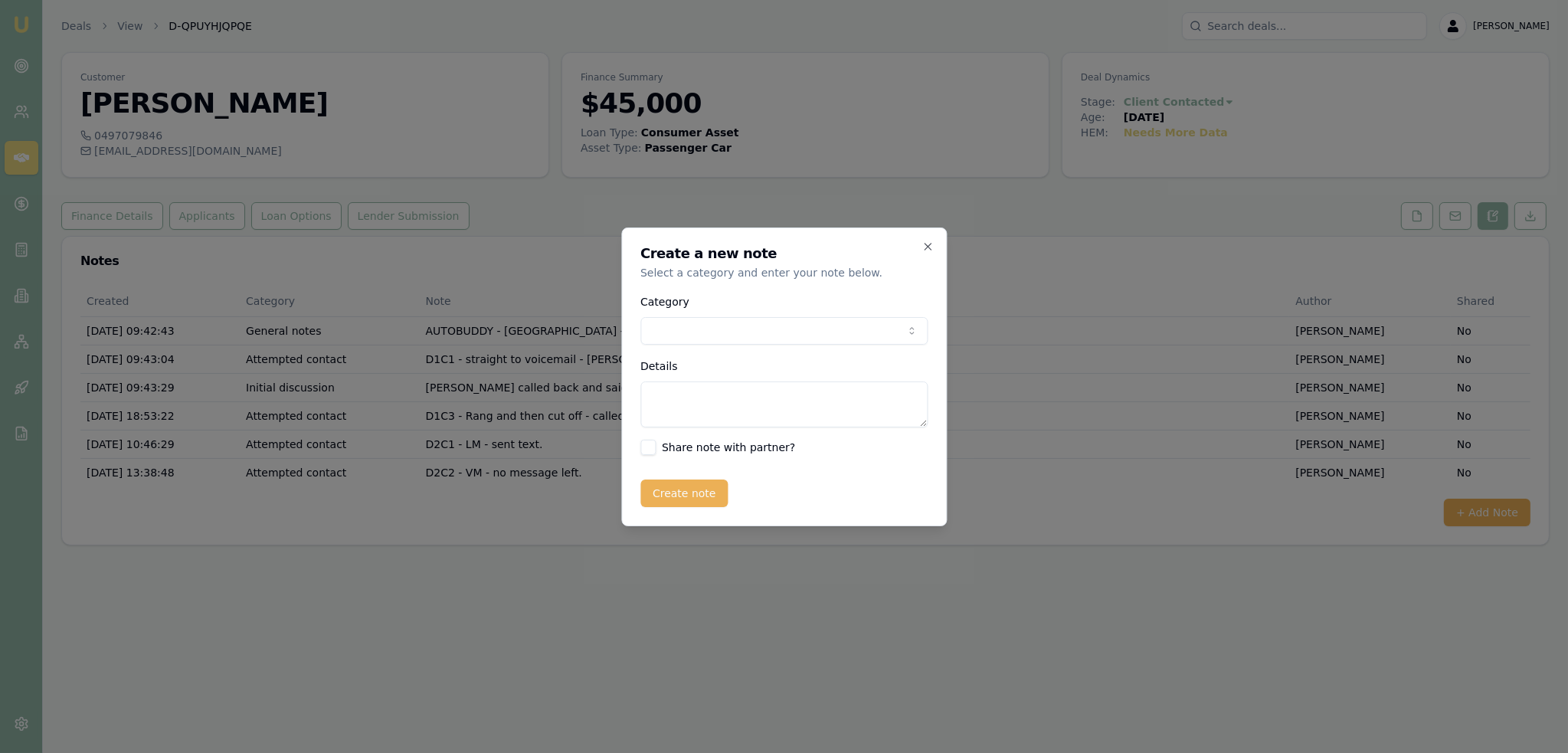
click at [834, 325] on body "Emu Broker Deals View D-QPUYHJQPQE [PERSON_NAME] Toggle Menu Customer [PERSON_N…" at bounding box center [784, 376] width 1568 height 753
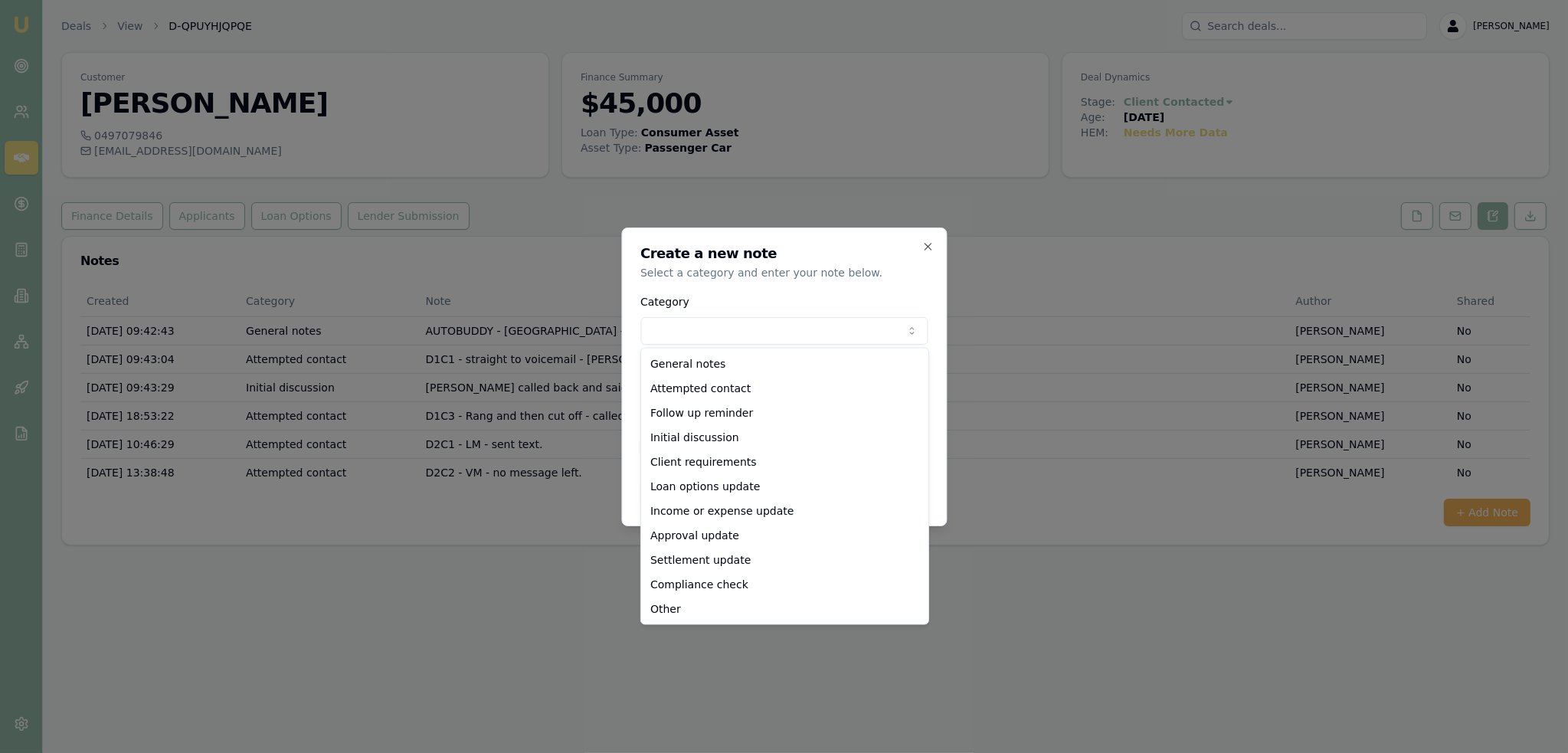
select select "ATTEMPTED_CONTACT"
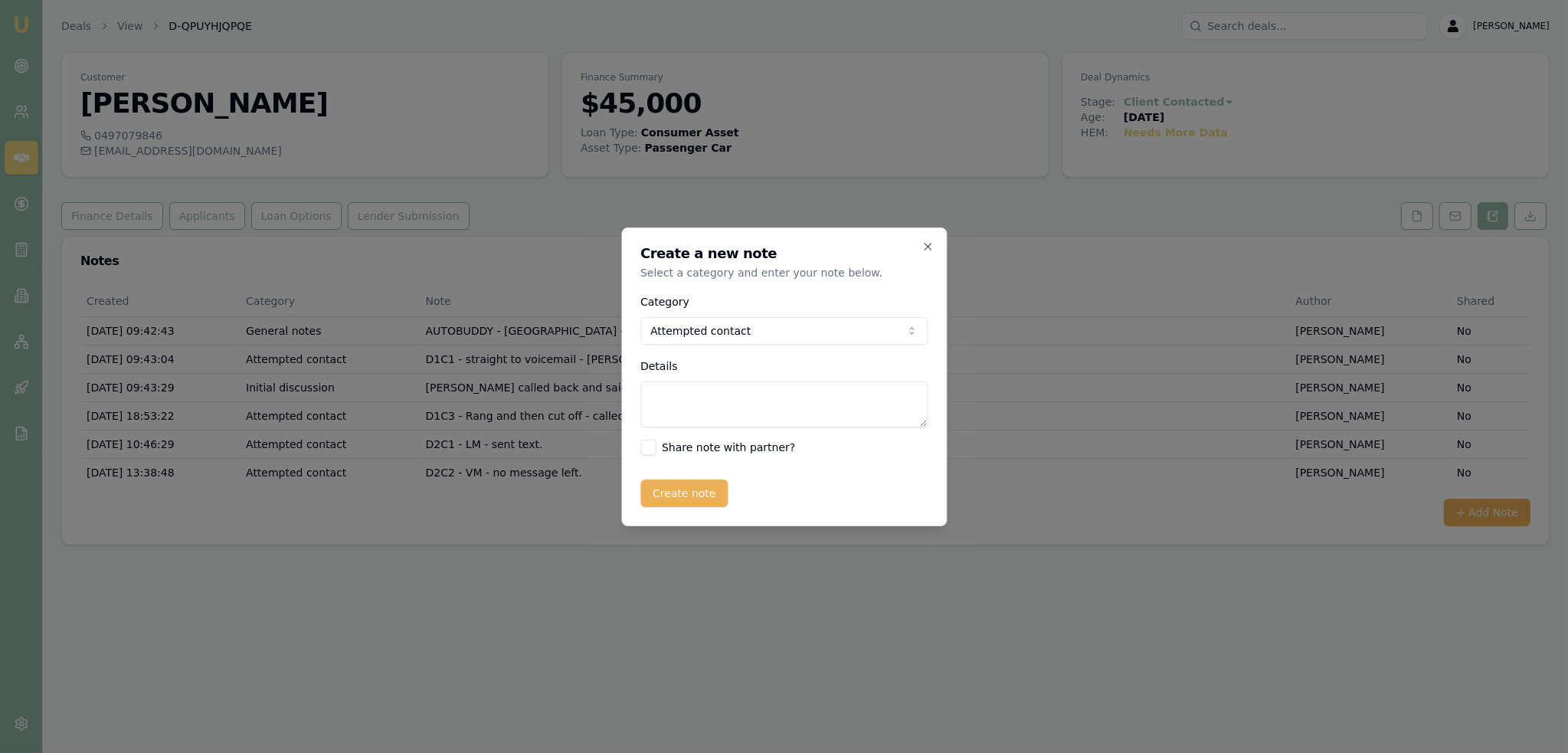
click at [695, 404] on textarea "Details" at bounding box center [784, 404] width 287 height 46
type textarea "d"
click at [716, 400] on textarea "D2C3" at bounding box center [784, 404] width 287 height 46
type textarea "D2C3 - LM - sent text."
click at [668, 493] on button "Create note" at bounding box center [684, 493] width 88 height 27
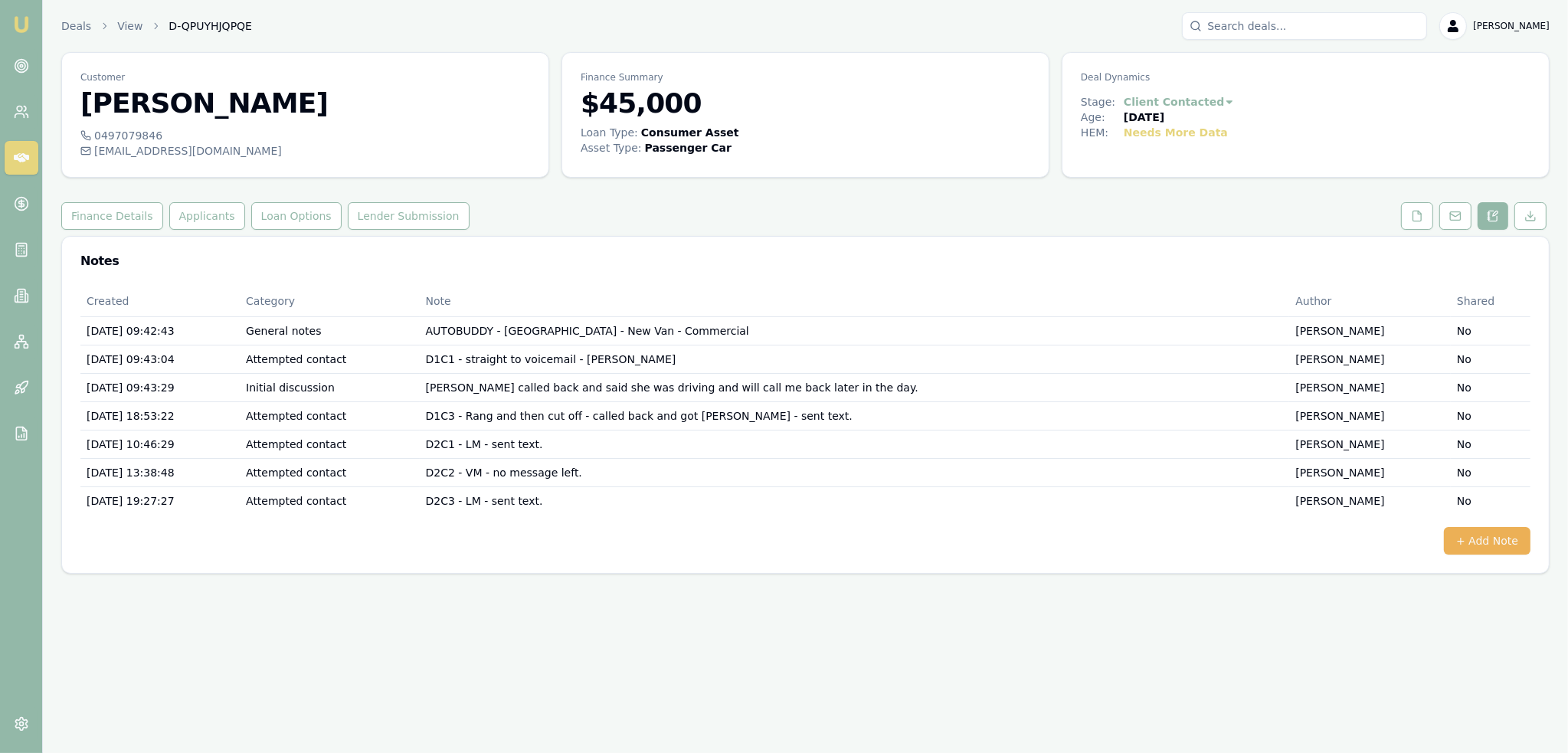
click at [22, 24] on img at bounding box center [21, 24] width 18 height 18
